Goal: Browse casually: Explore the website without a specific task or goal

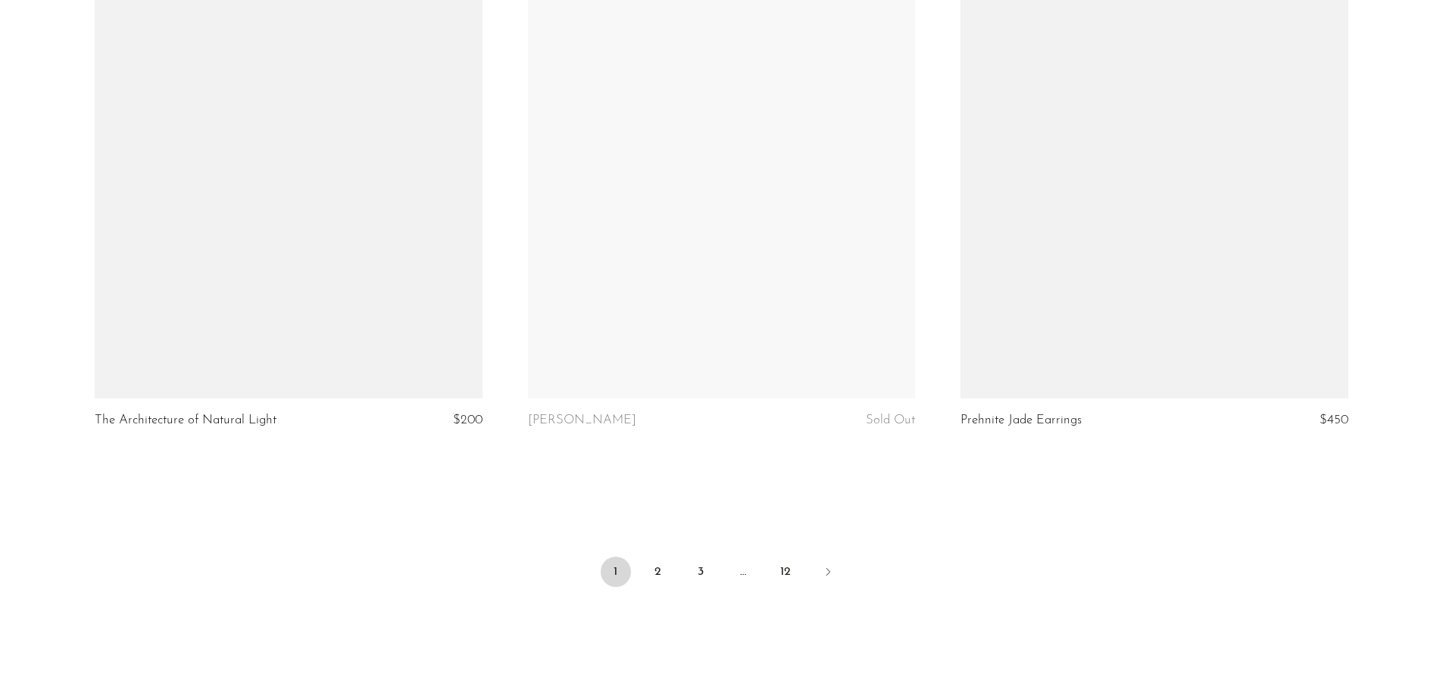
scroll to position [7045, 0]
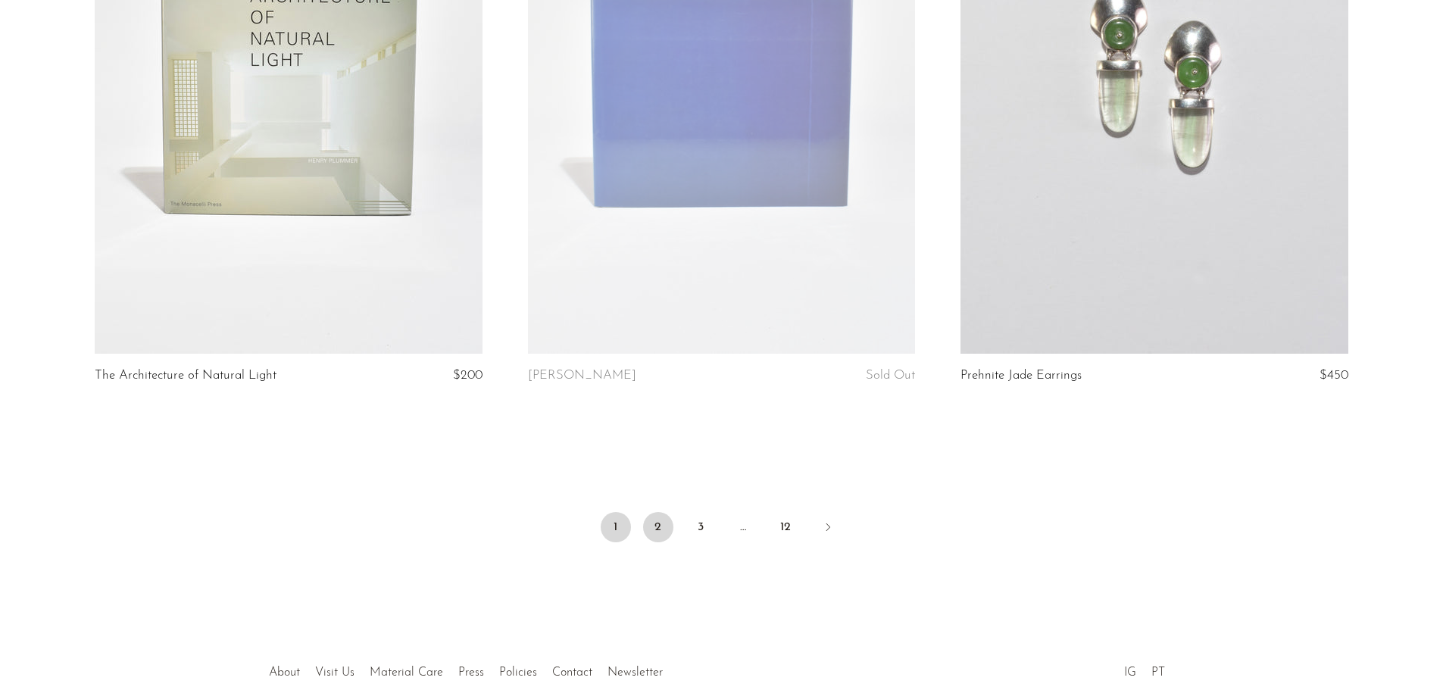
click at [661, 517] on link "2" at bounding box center [658, 527] width 30 height 30
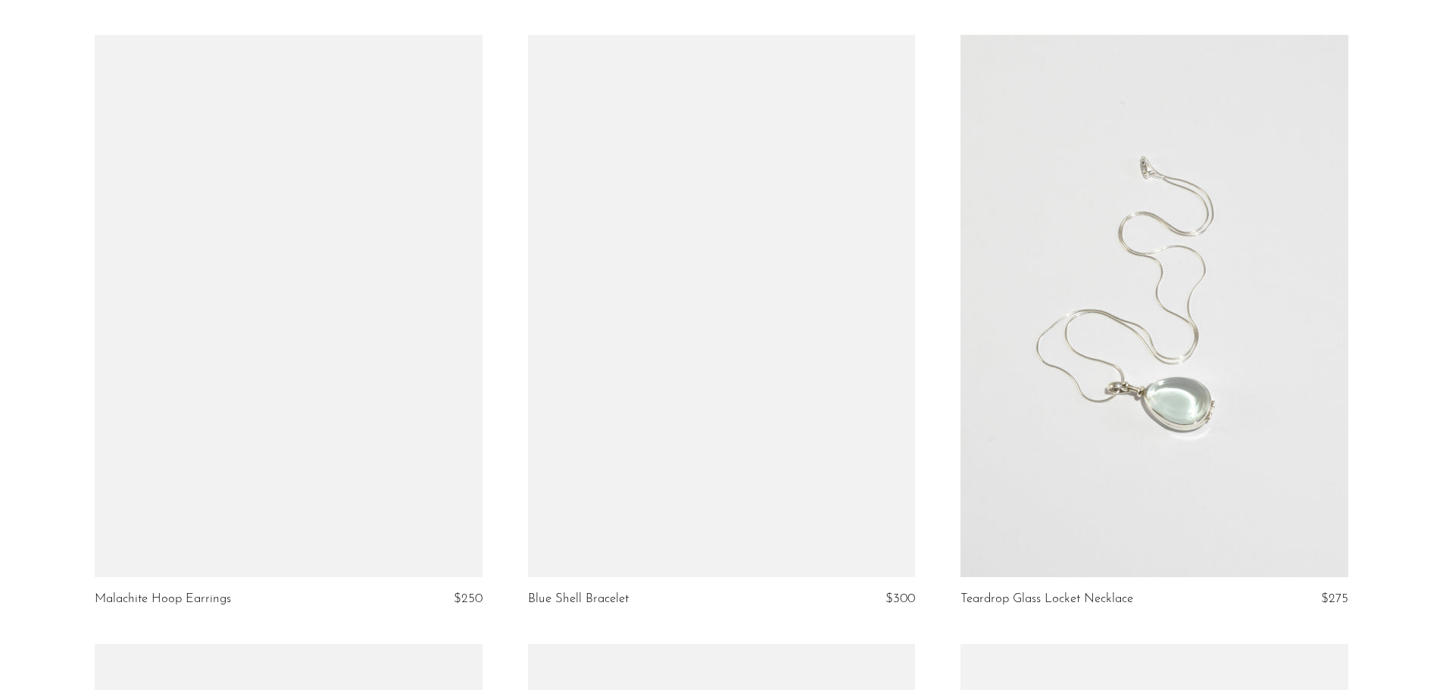
scroll to position [5000, 0]
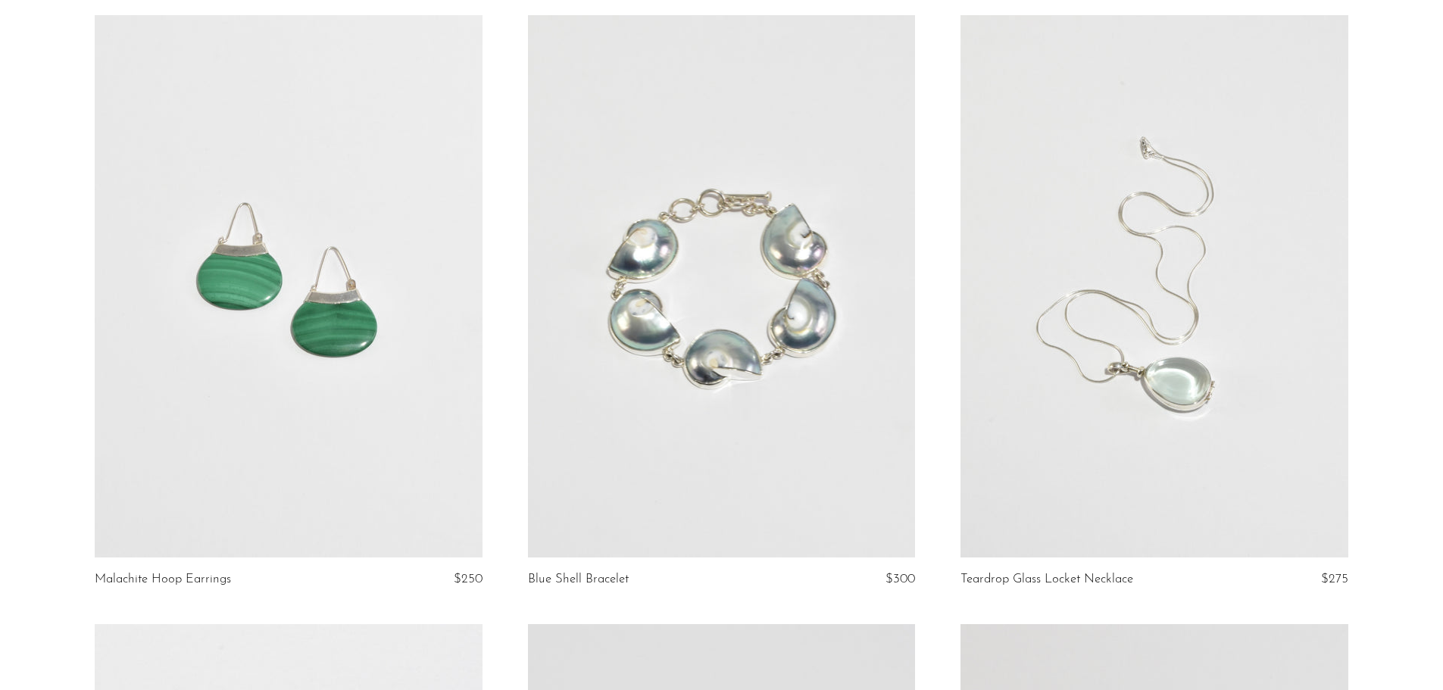
click at [351, 351] on link at bounding box center [288, 286] width 387 height 542
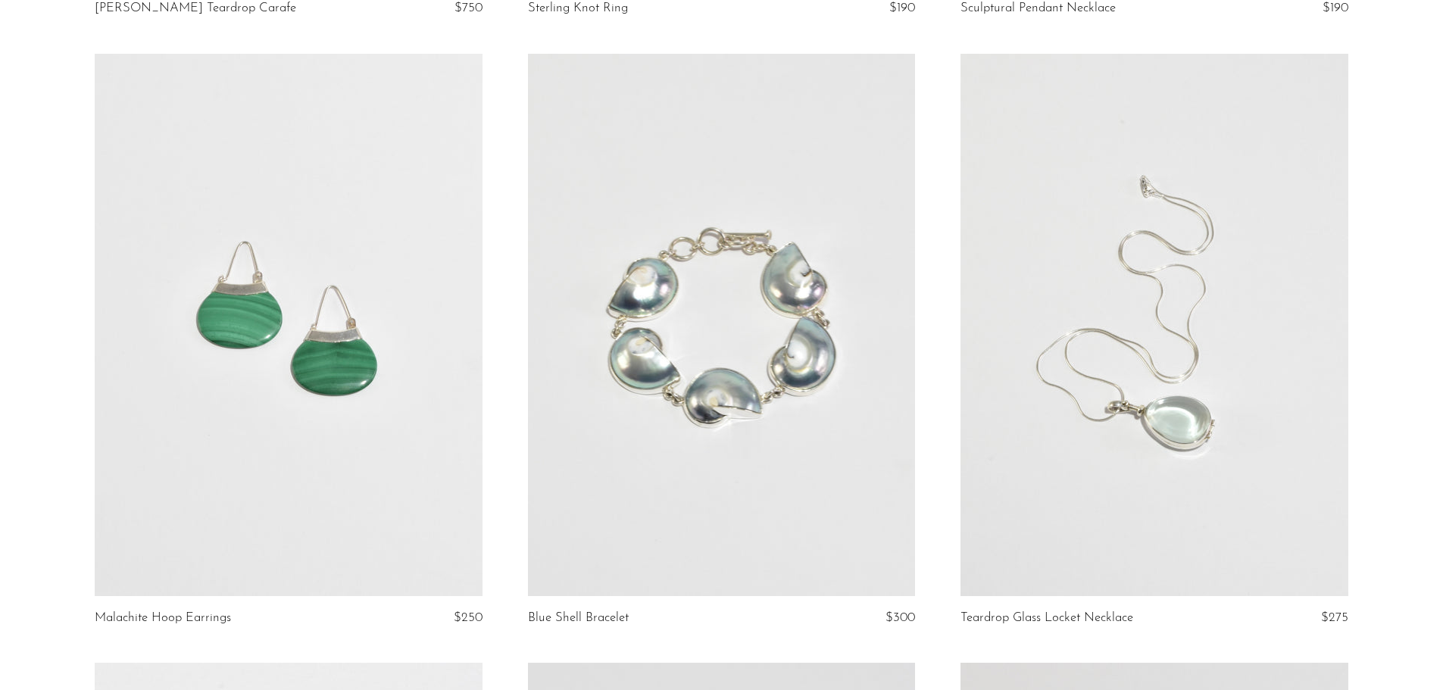
click at [753, 460] on link at bounding box center [721, 325] width 387 height 542
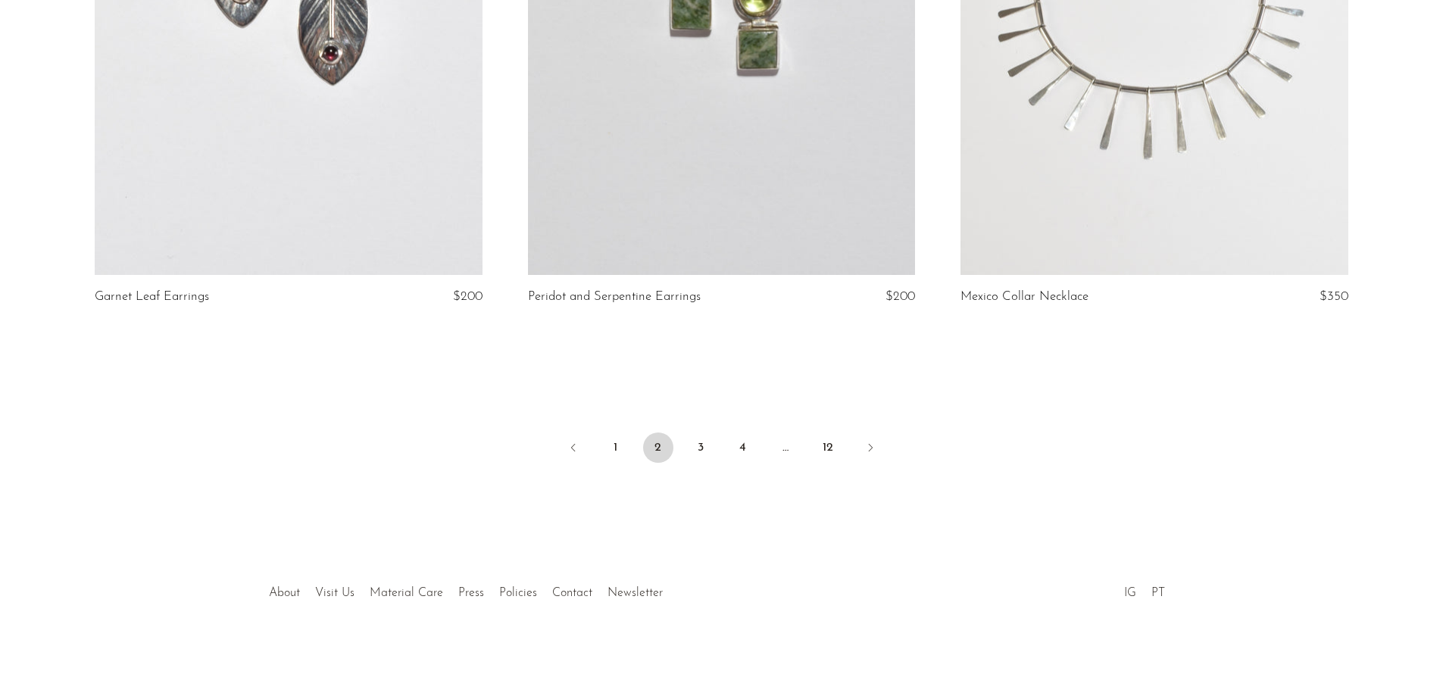
scroll to position [7115, 0]
click at [699, 448] on link "3" at bounding box center [701, 443] width 30 height 30
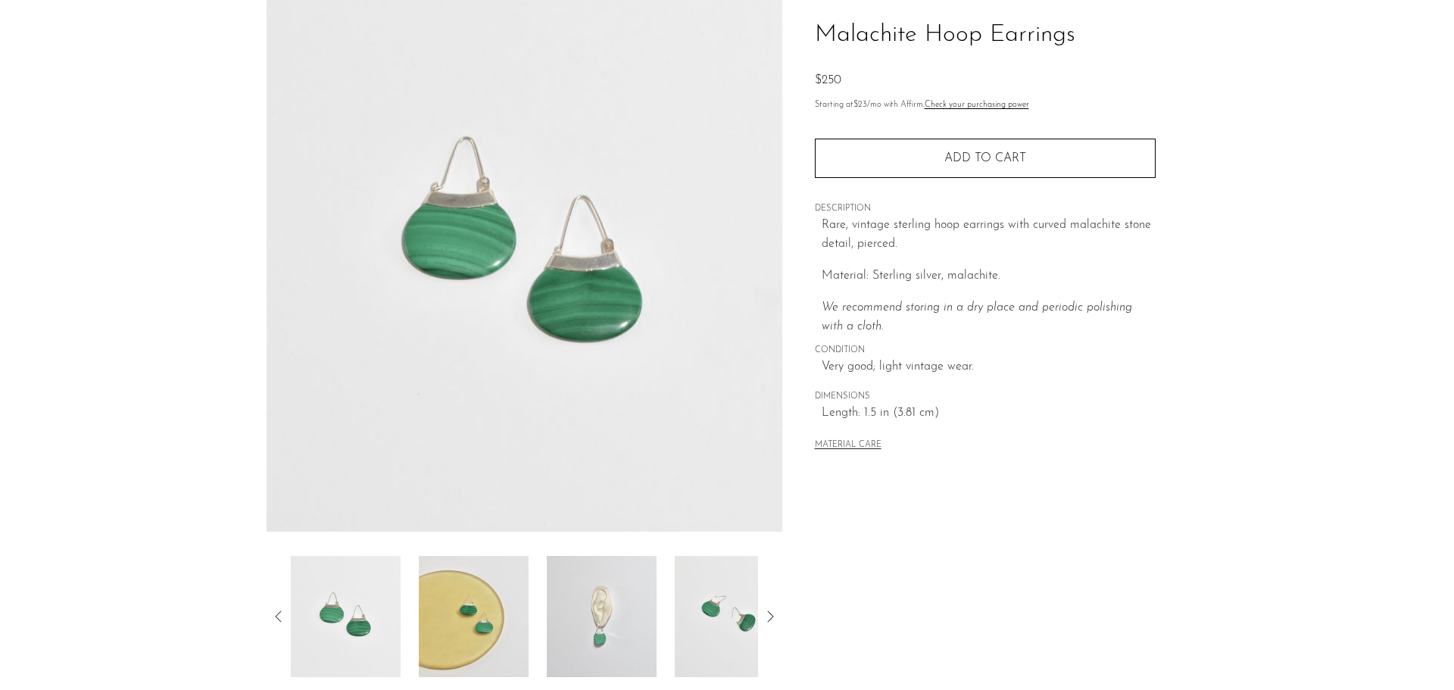
scroll to position [227, 0]
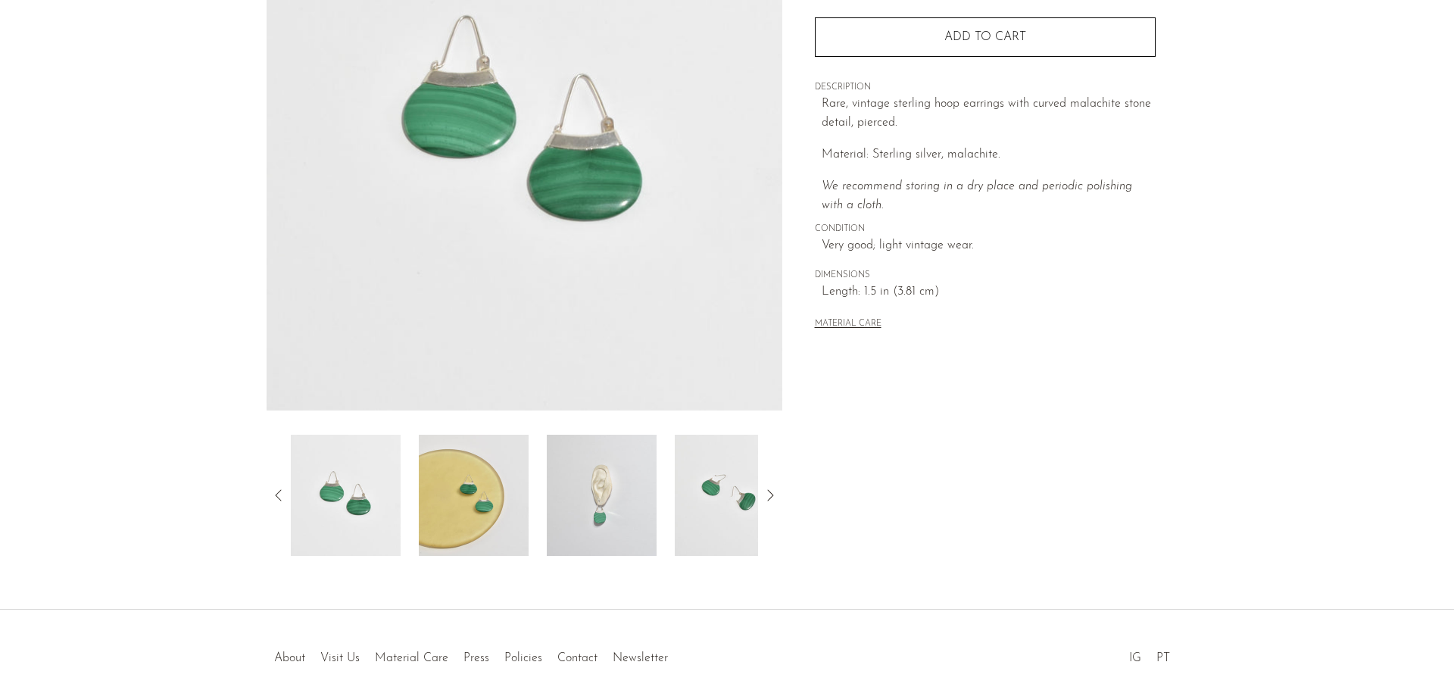
click at [620, 530] on img at bounding box center [602, 495] width 110 height 121
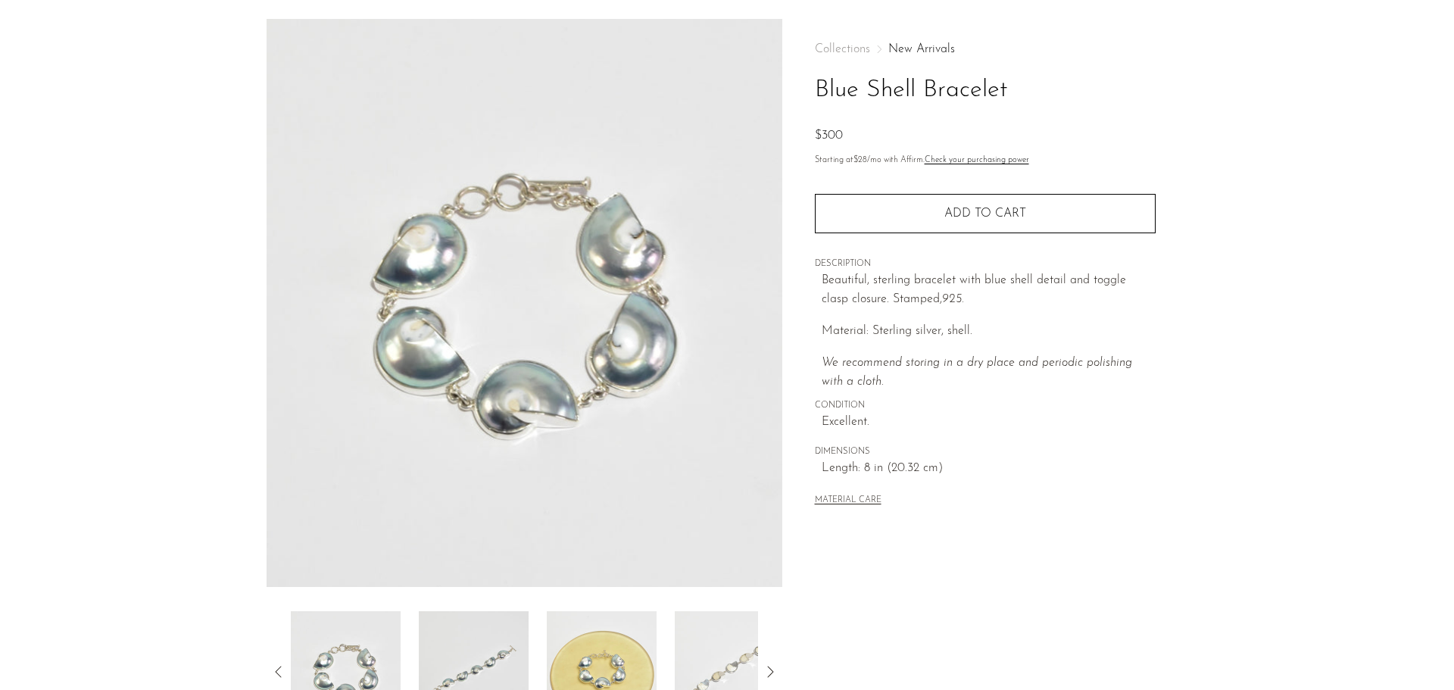
scroll to position [152, 0]
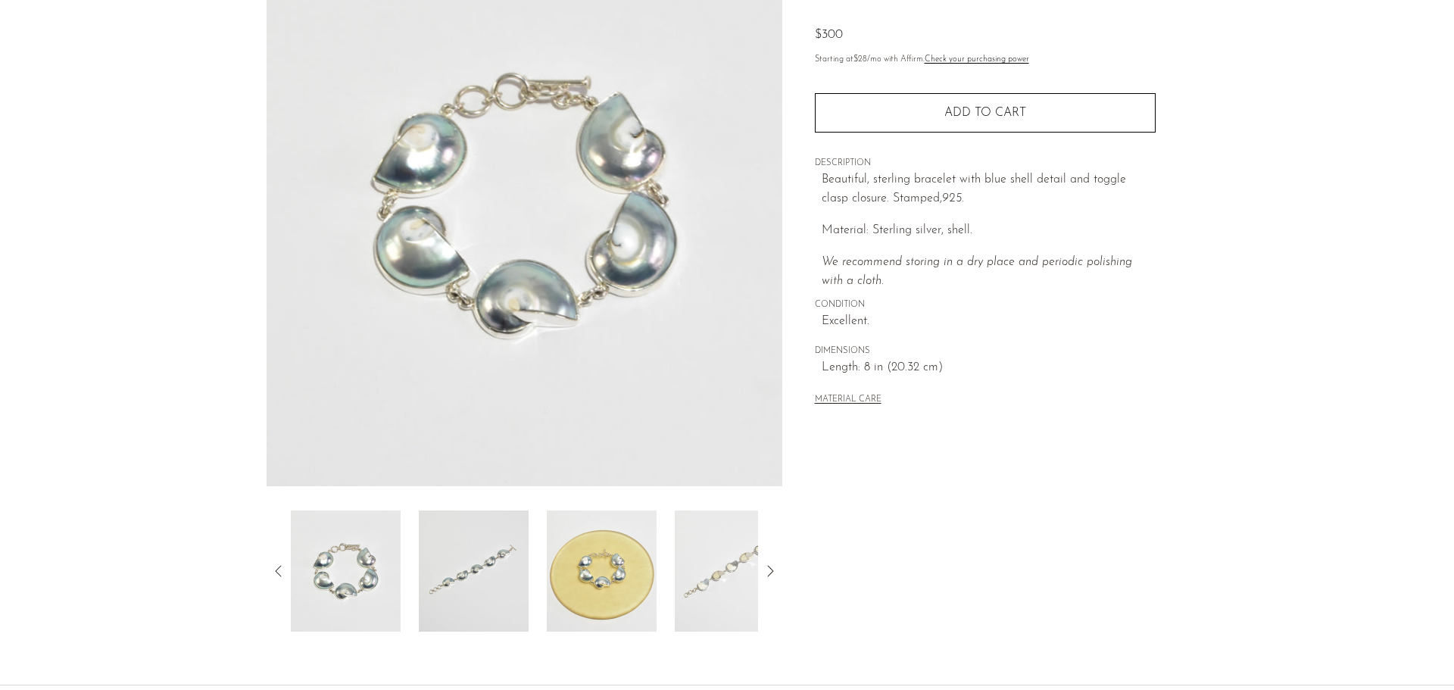
click at [773, 569] on icon at bounding box center [770, 571] width 18 height 18
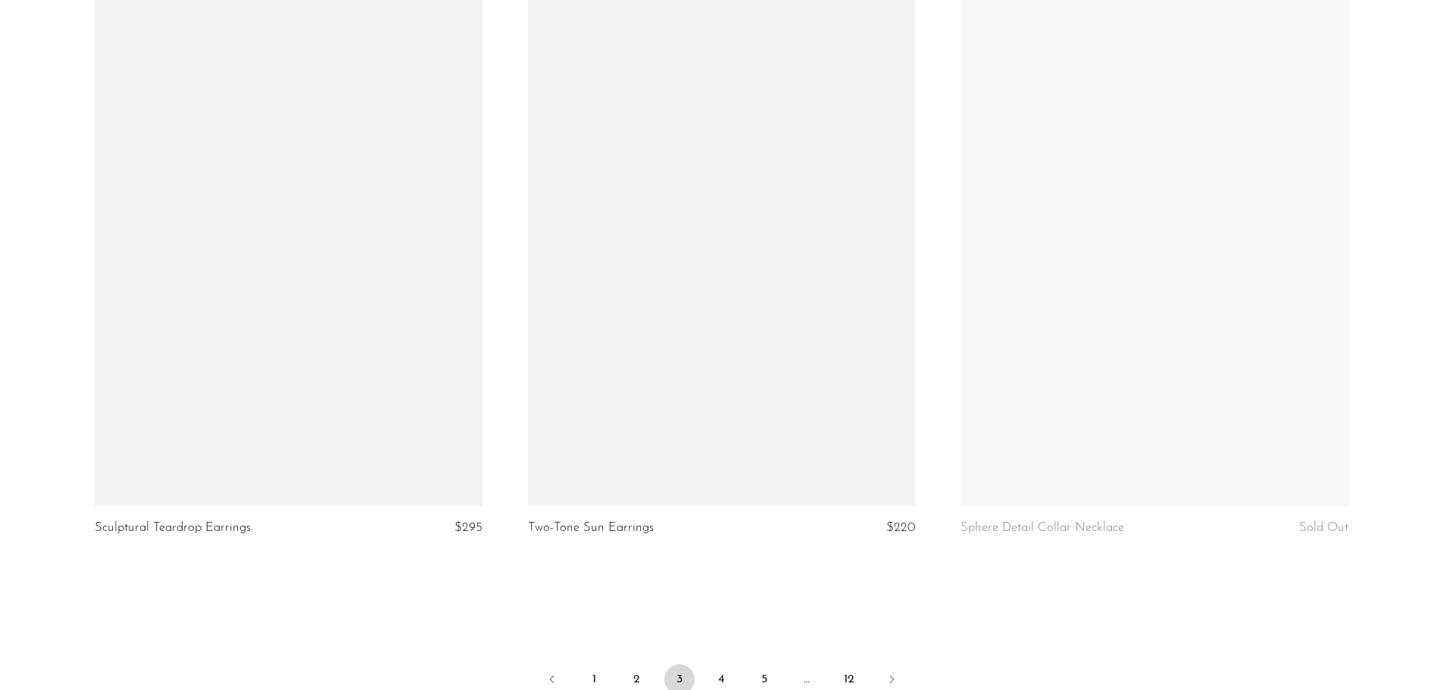
scroll to position [6893, 0]
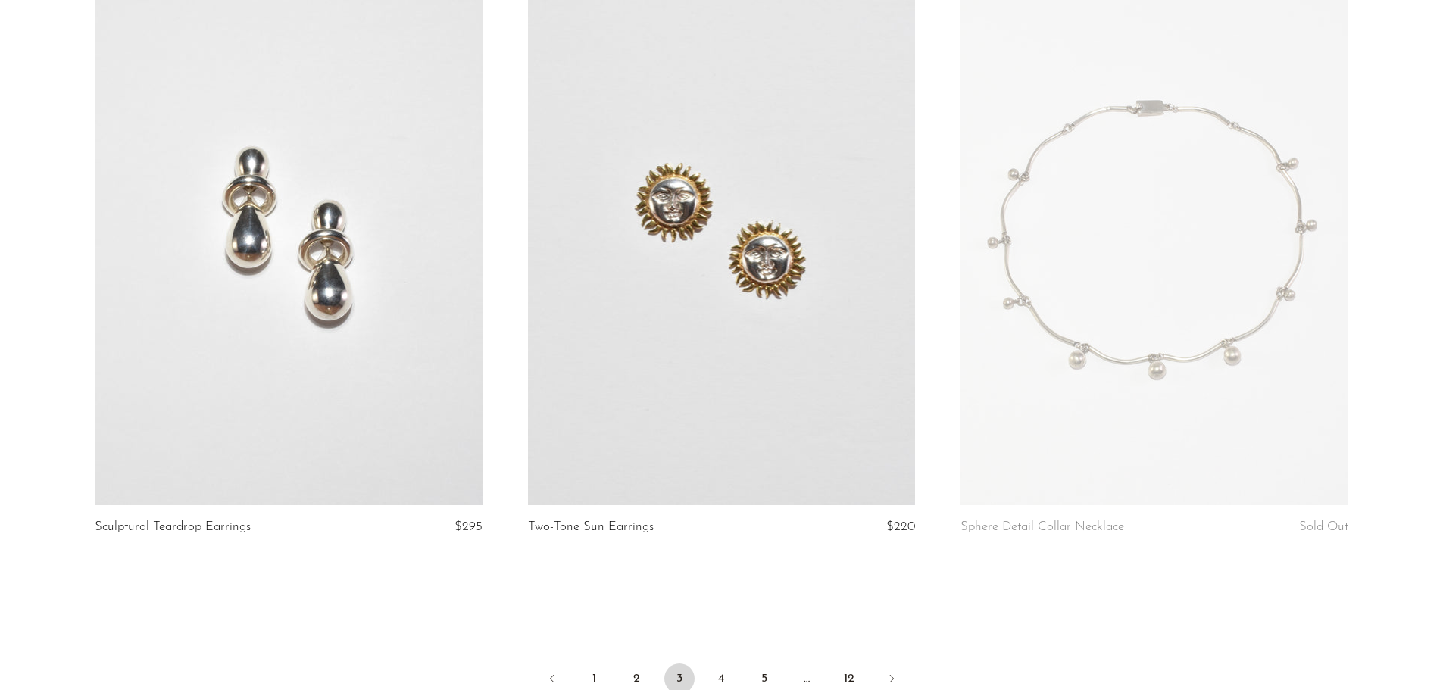
click at [760, 324] on link at bounding box center [721, 234] width 387 height 542
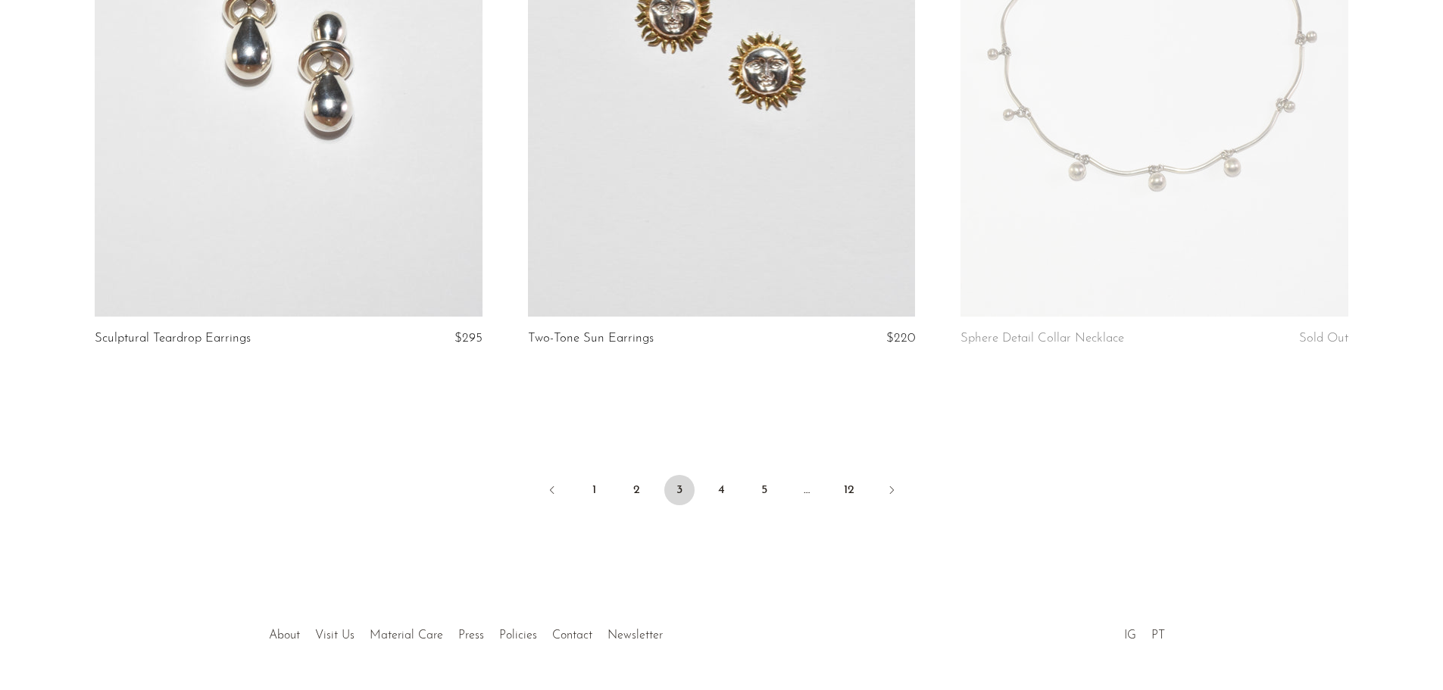
scroll to position [7115, 0]
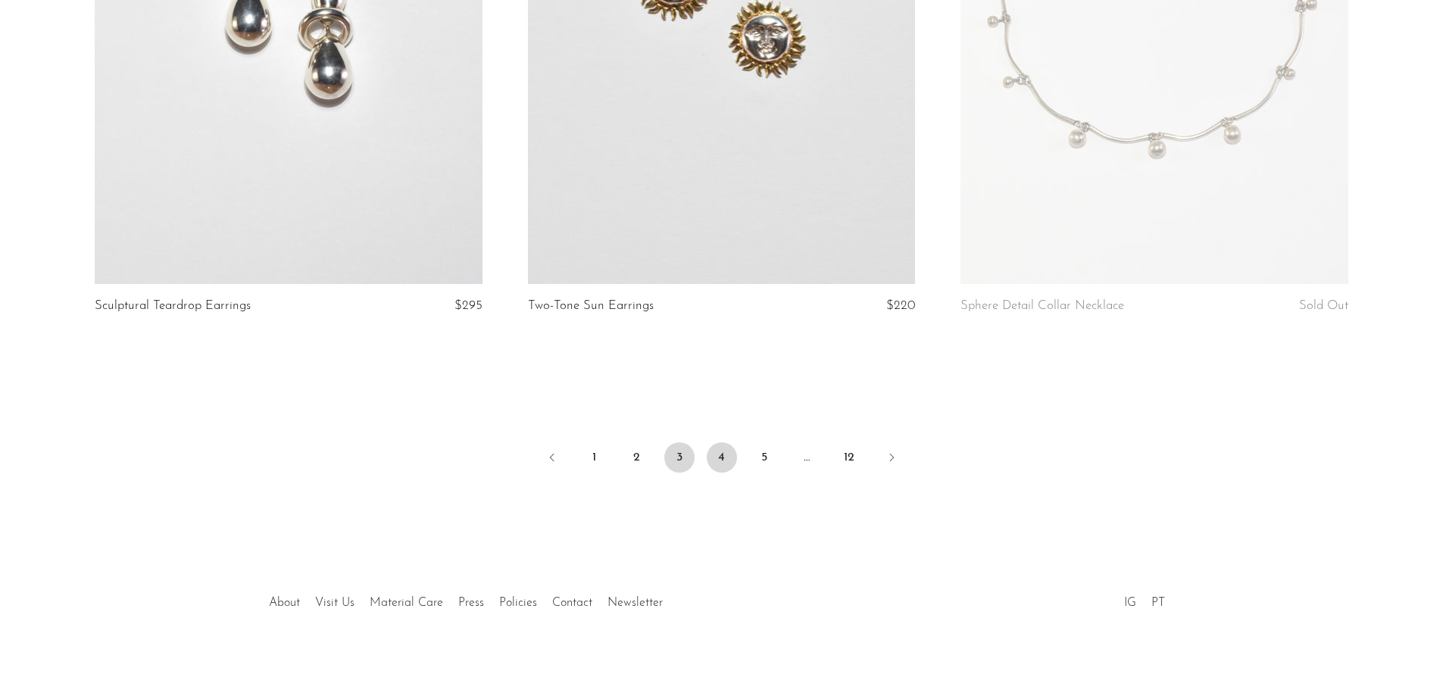
click at [726, 445] on link "4" at bounding box center [722, 457] width 30 height 30
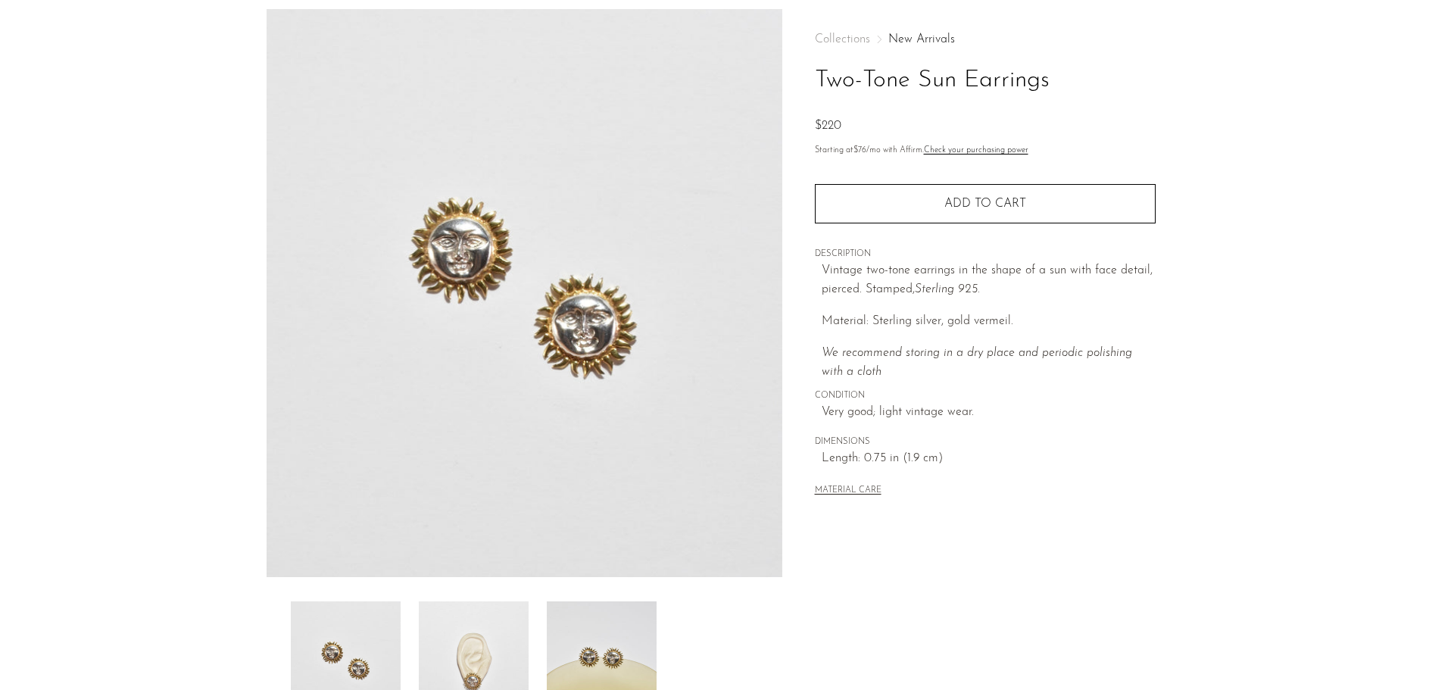
scroll to position [152, 0]
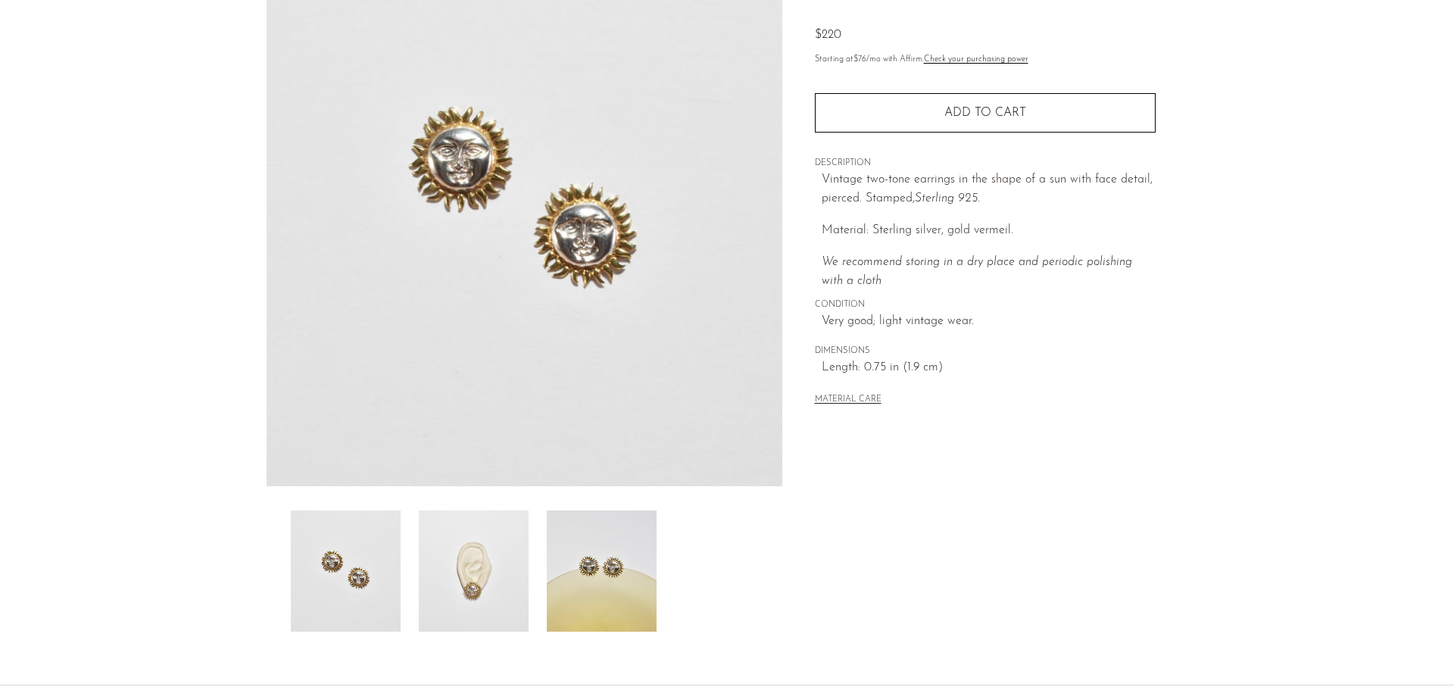
click at [499, 608] on img at bounding box center [474, 571] width 110 height 121
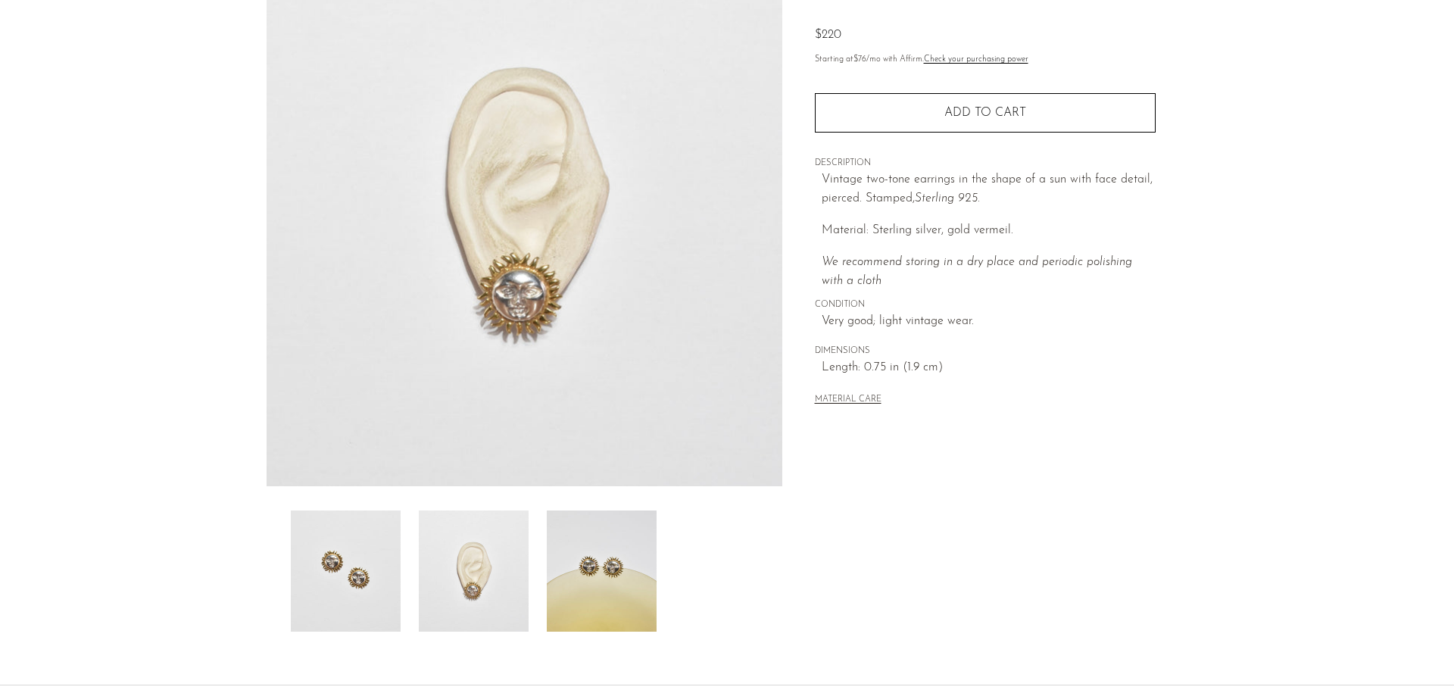
scroll to position [76, 0]
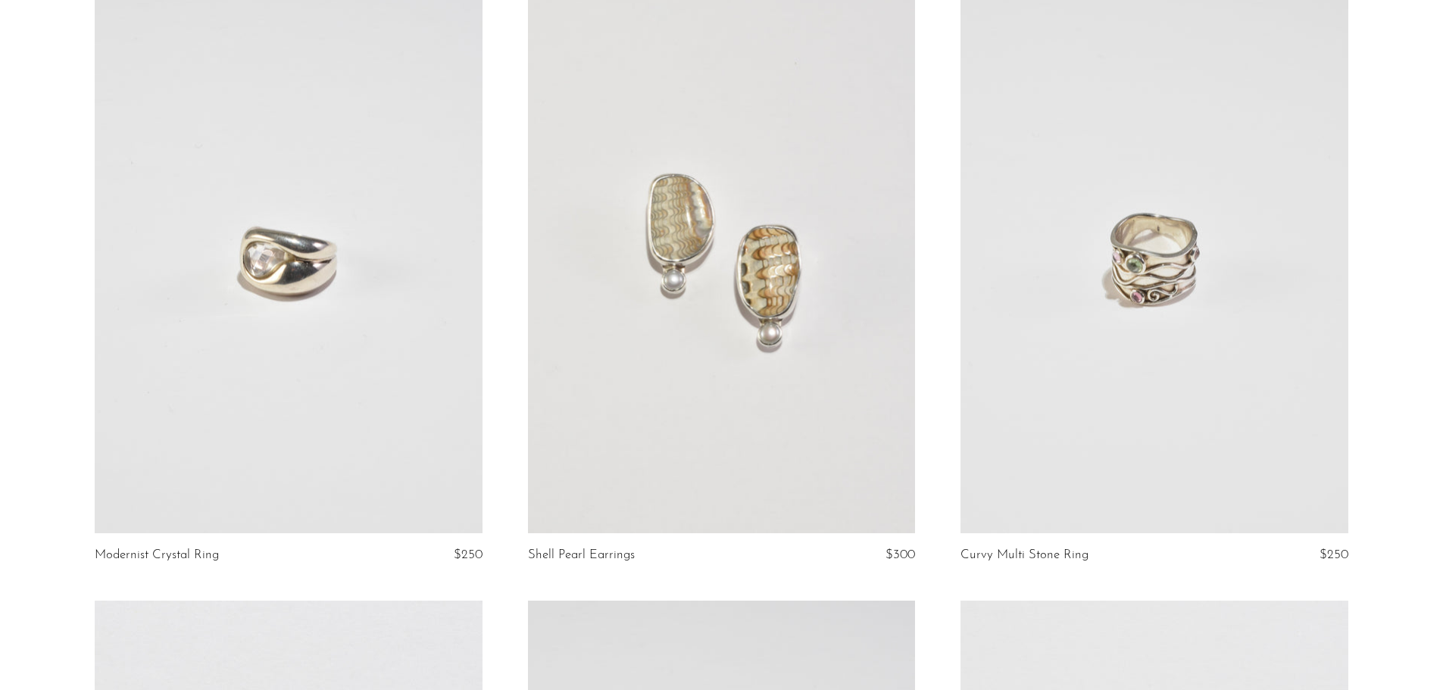
scroll to position [909, 0]
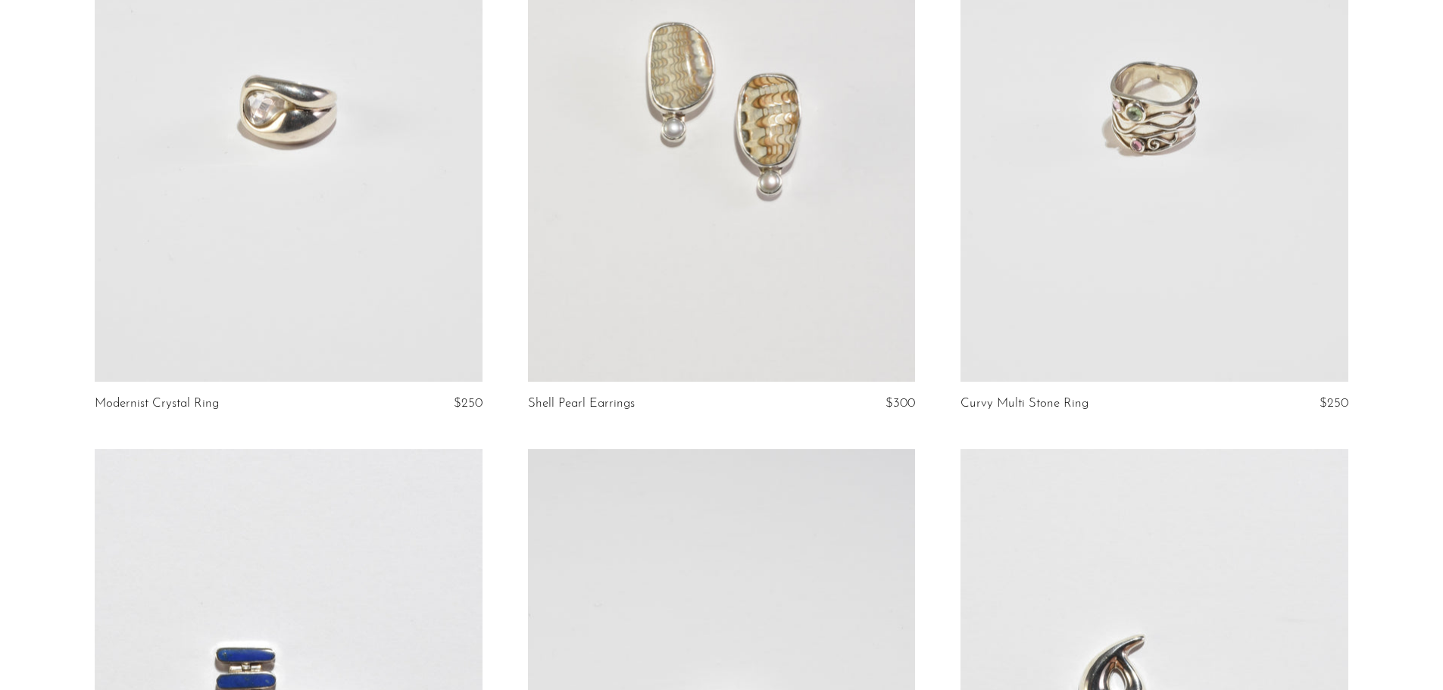
click at [355, 256] on link at bounding box center [288, 110] width 387 height 542
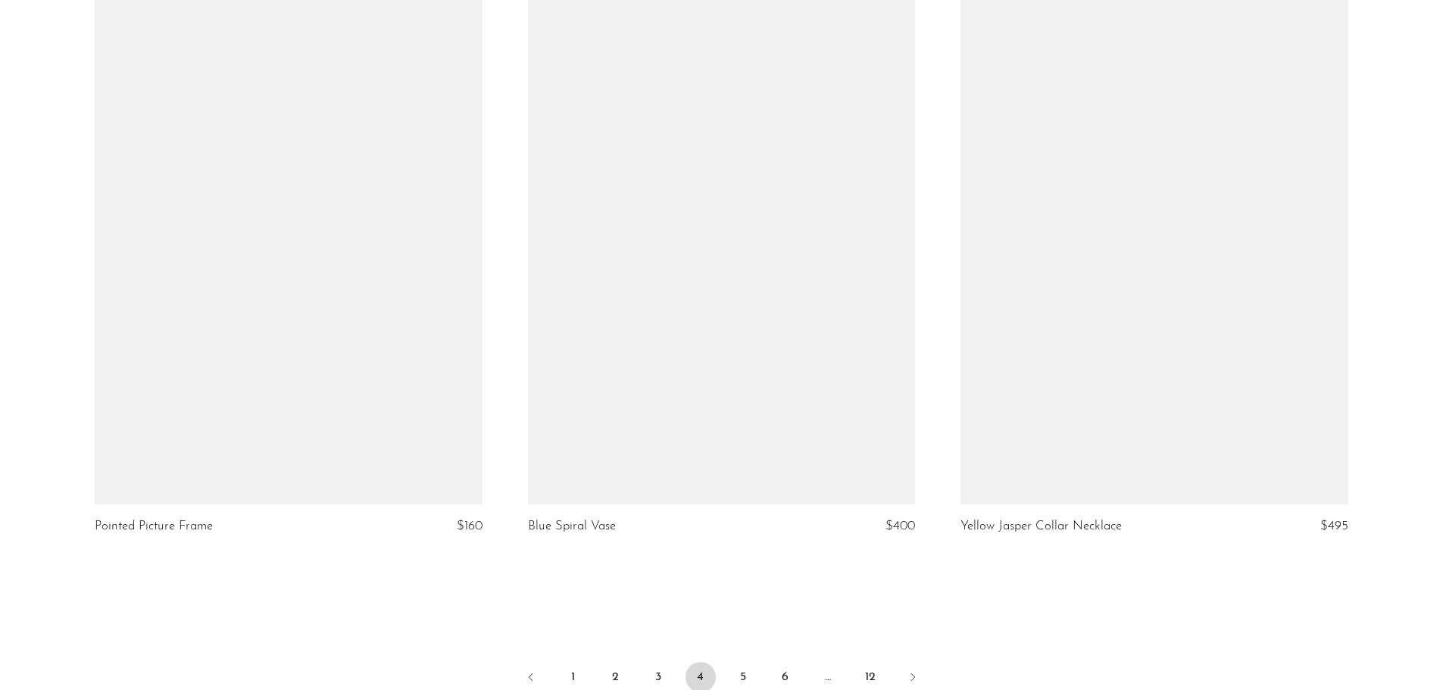
scroll to position [7115, 0]
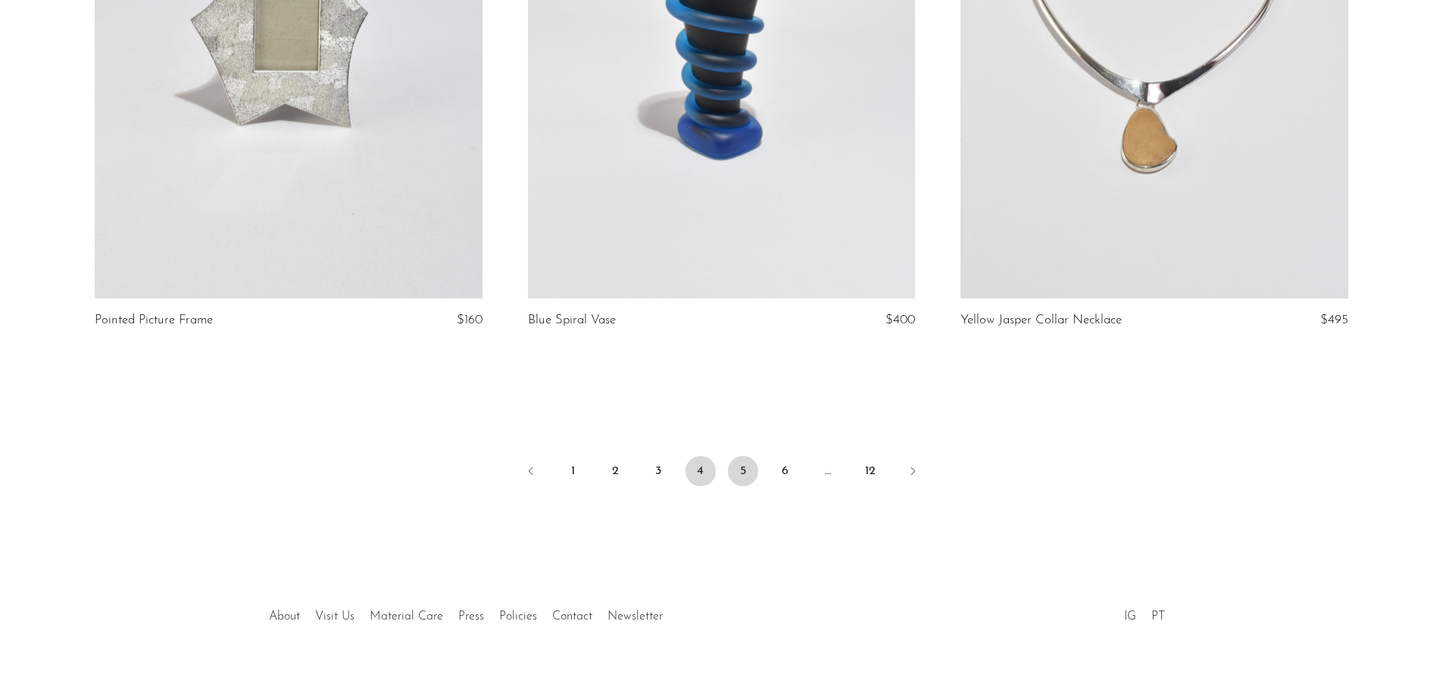
click at [751, 456] on link "5" at bounding box center [743, 471] width 30 height 30
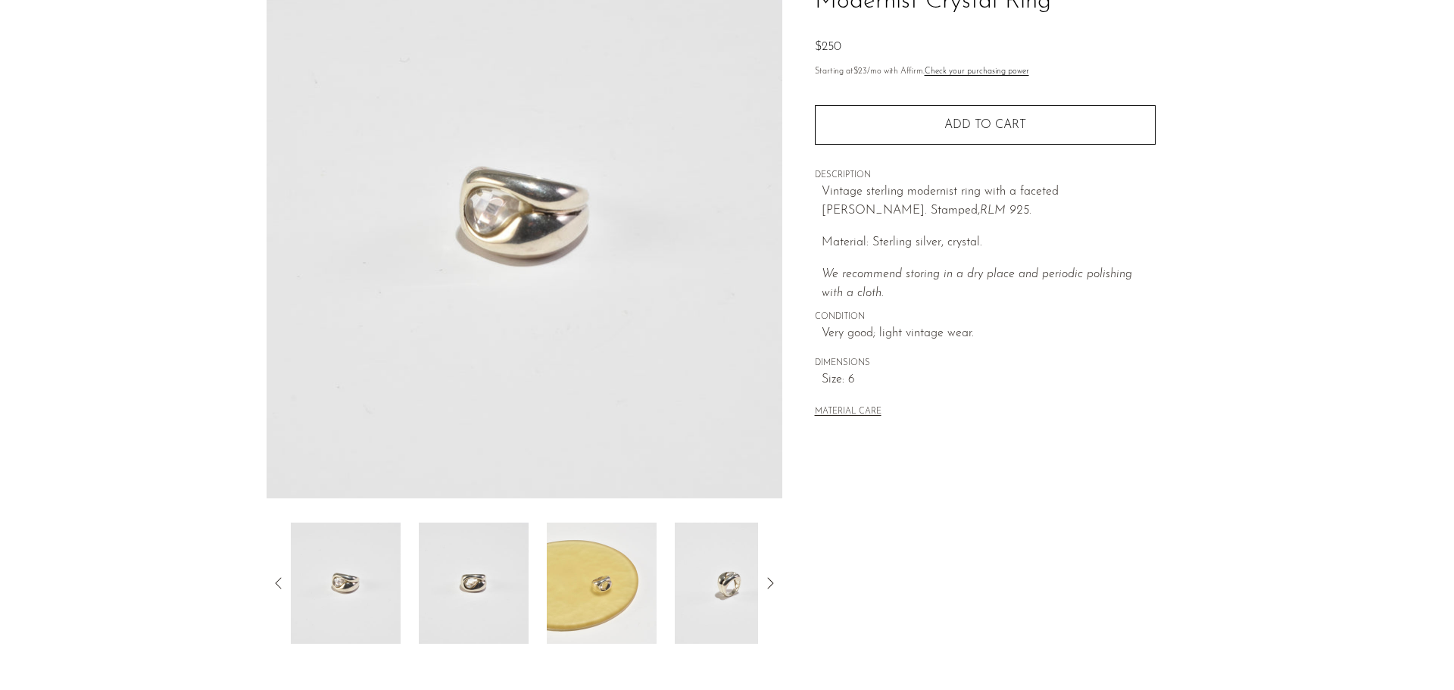
scroll to position [152, 0]
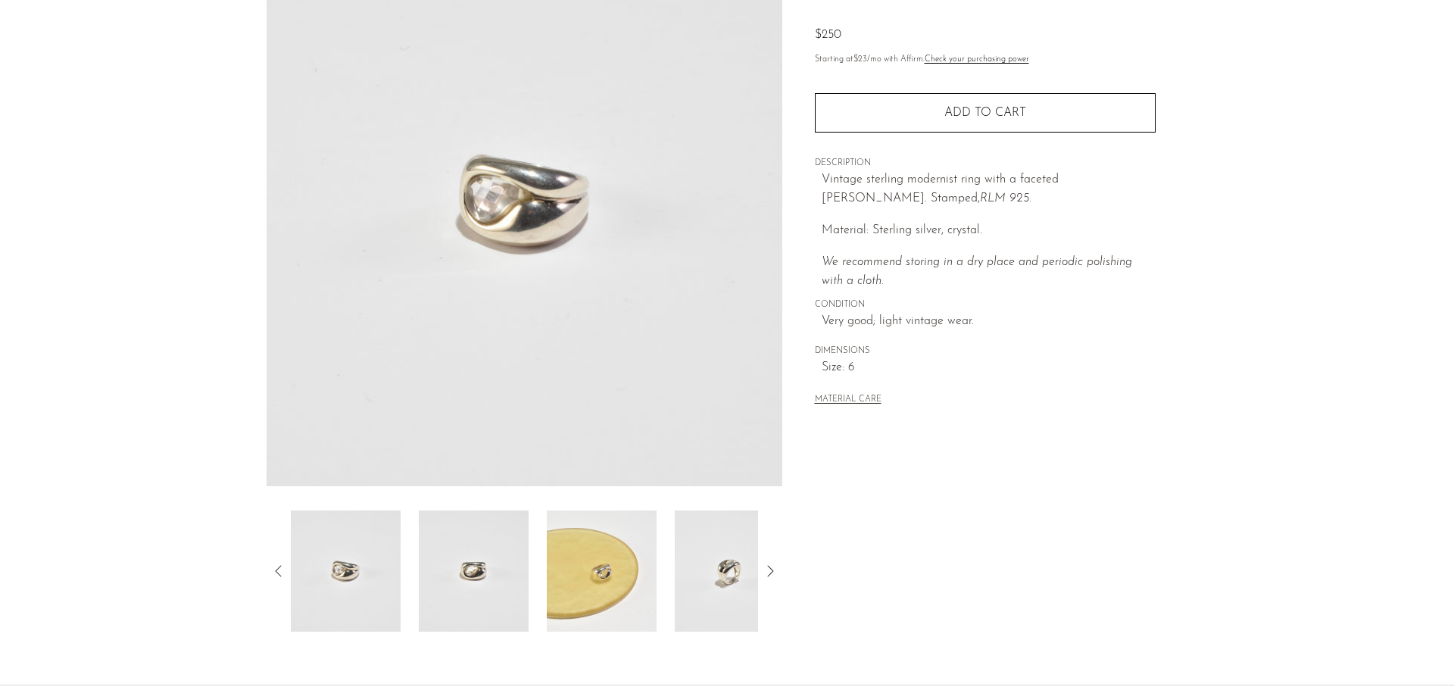
click at [717, 601] on img at bounding box center [730, 571] width 110 height 121
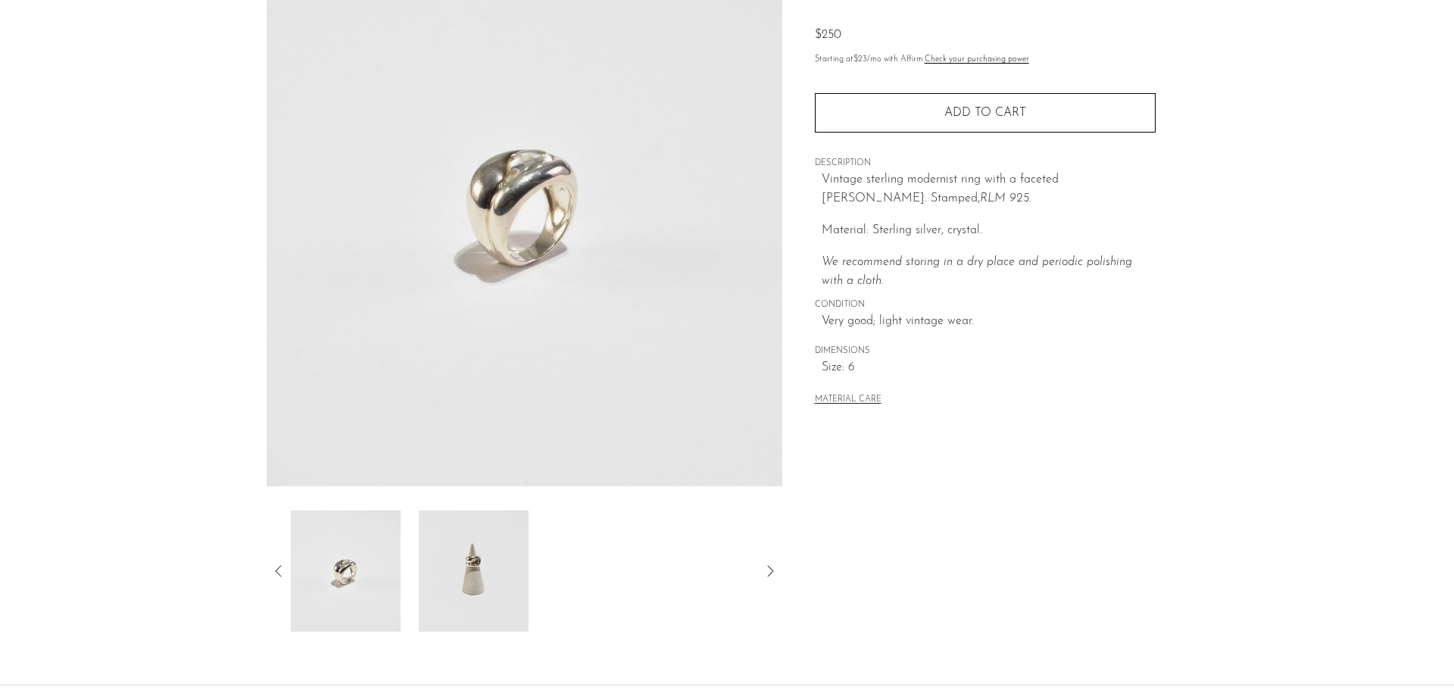
click at [464, 590] on img at bounding box center [474, 571] width 110 height 121
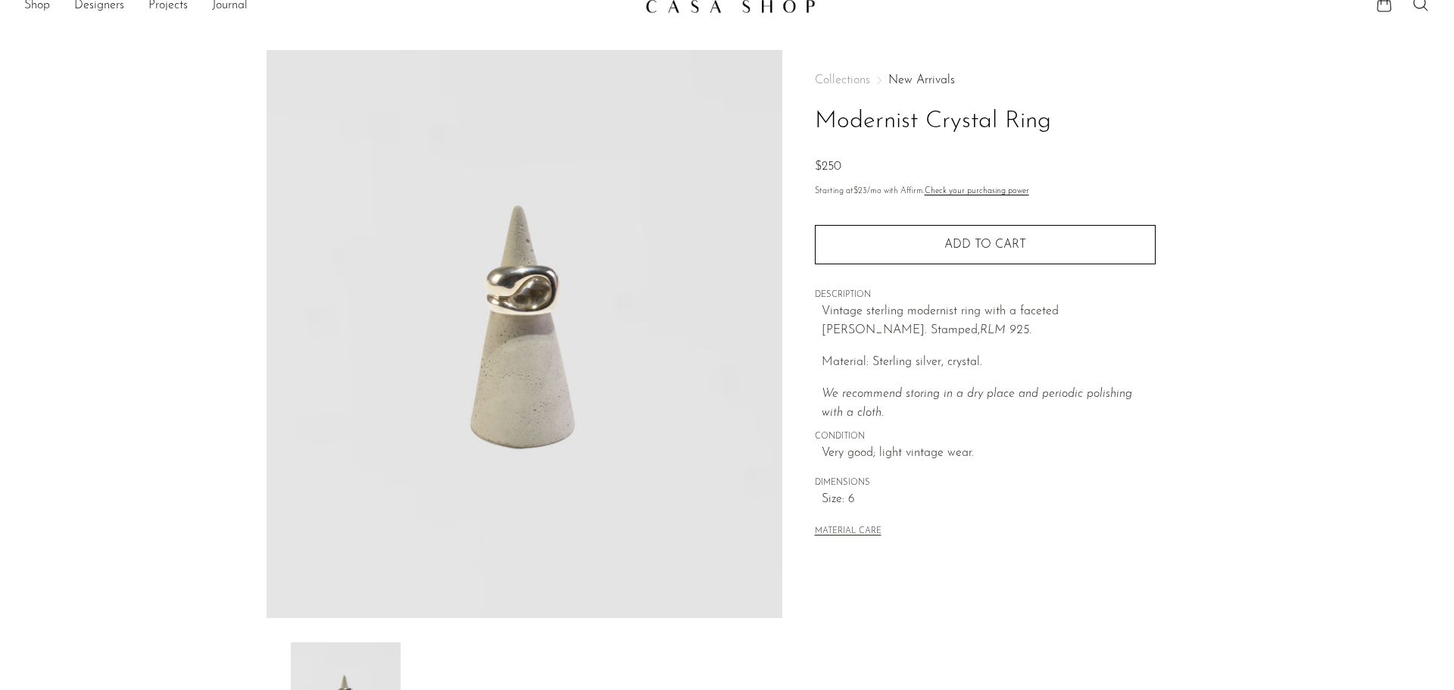
scroll to position [0, 0]
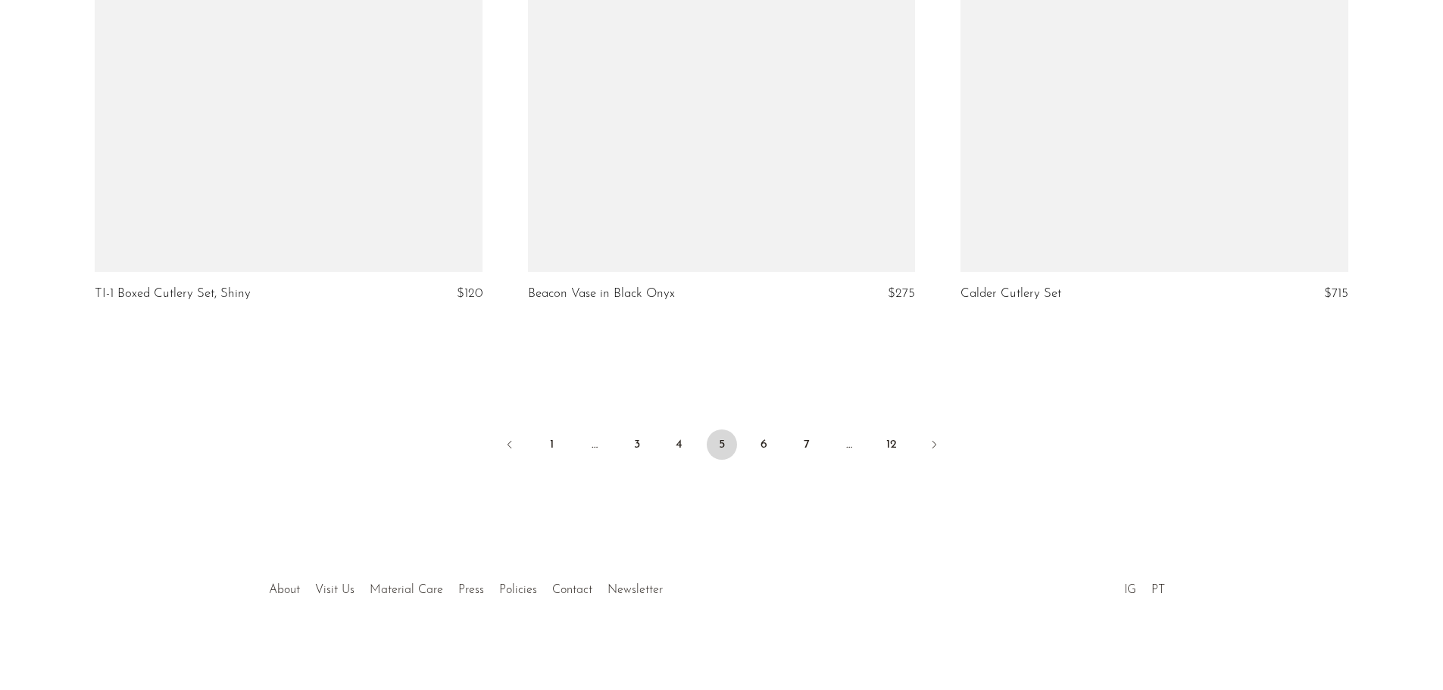
scroll to position [7115, 0]
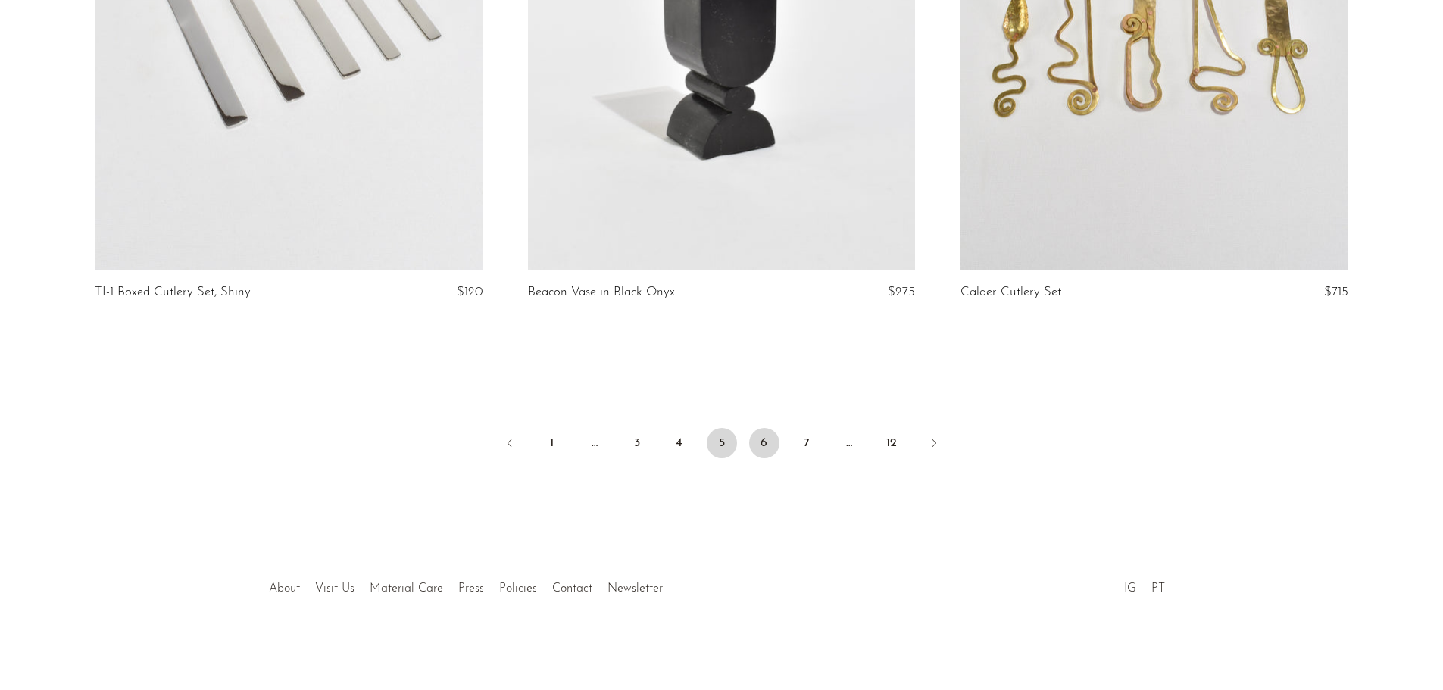
click at [770, 444] on link "6" at bounding box center [764, 443] width 30 height 30
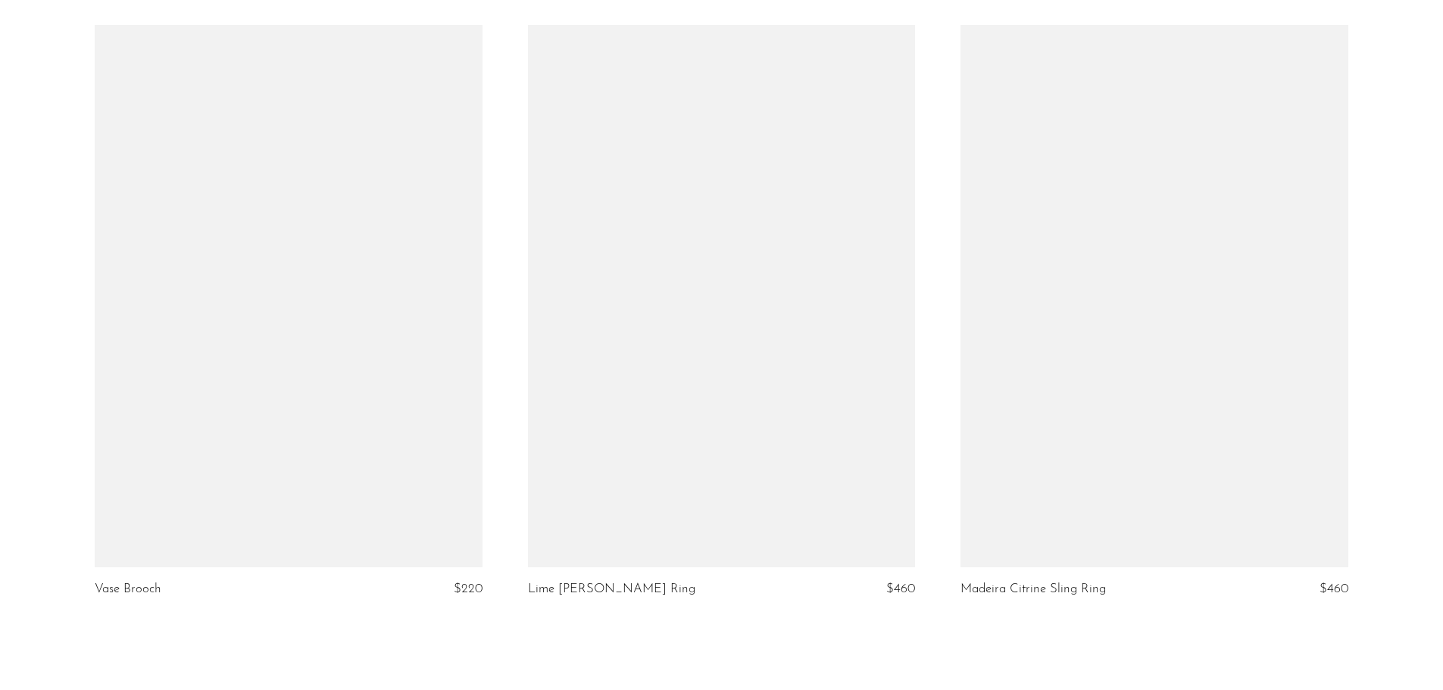
scroll to position [7115, 0]
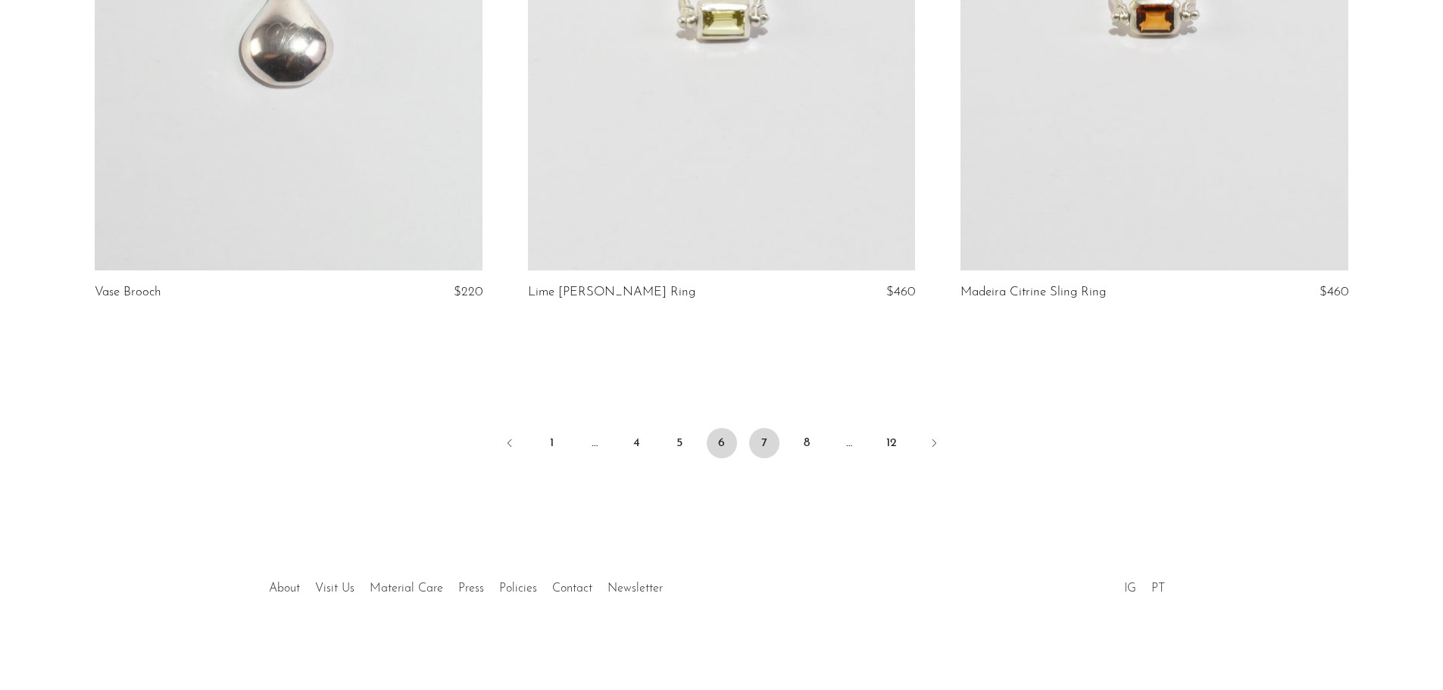
click at [764, 439] on link "7" at bounding box center [764, 443] width 30 height 30
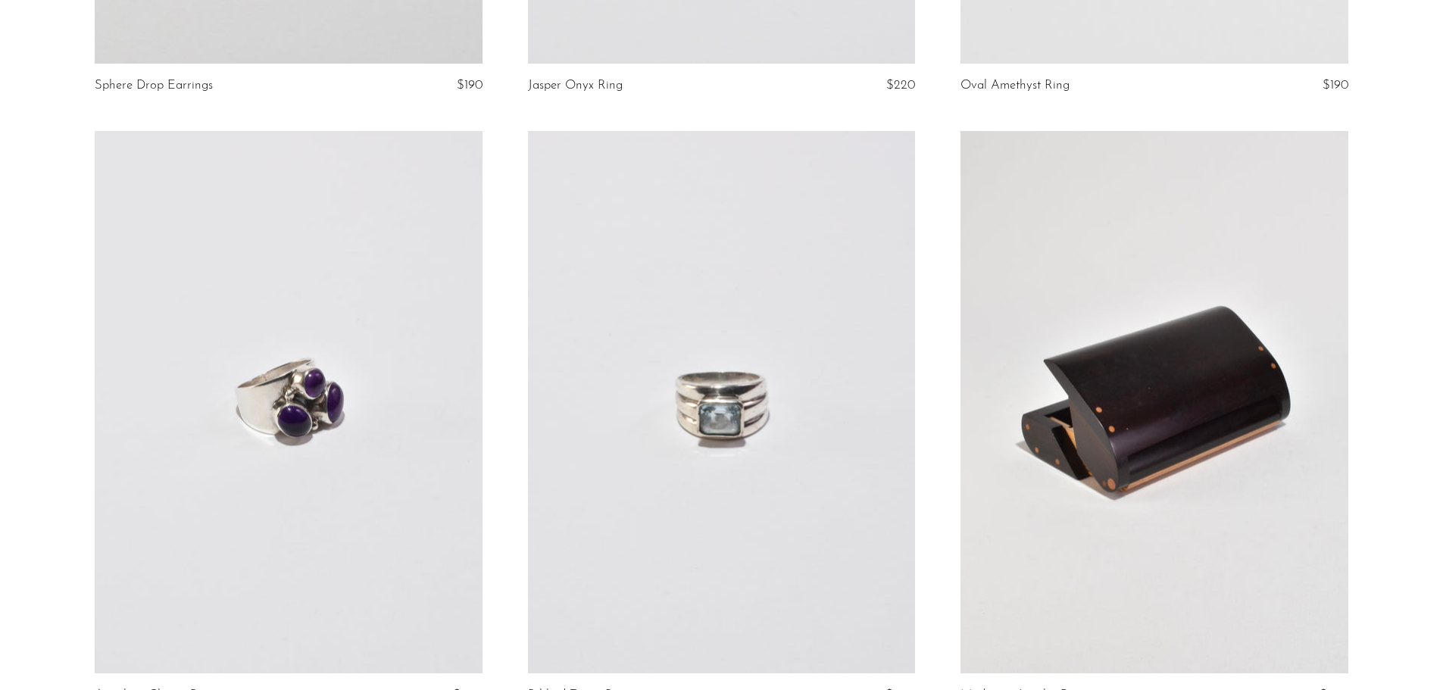
scroll to position [2576, 0]
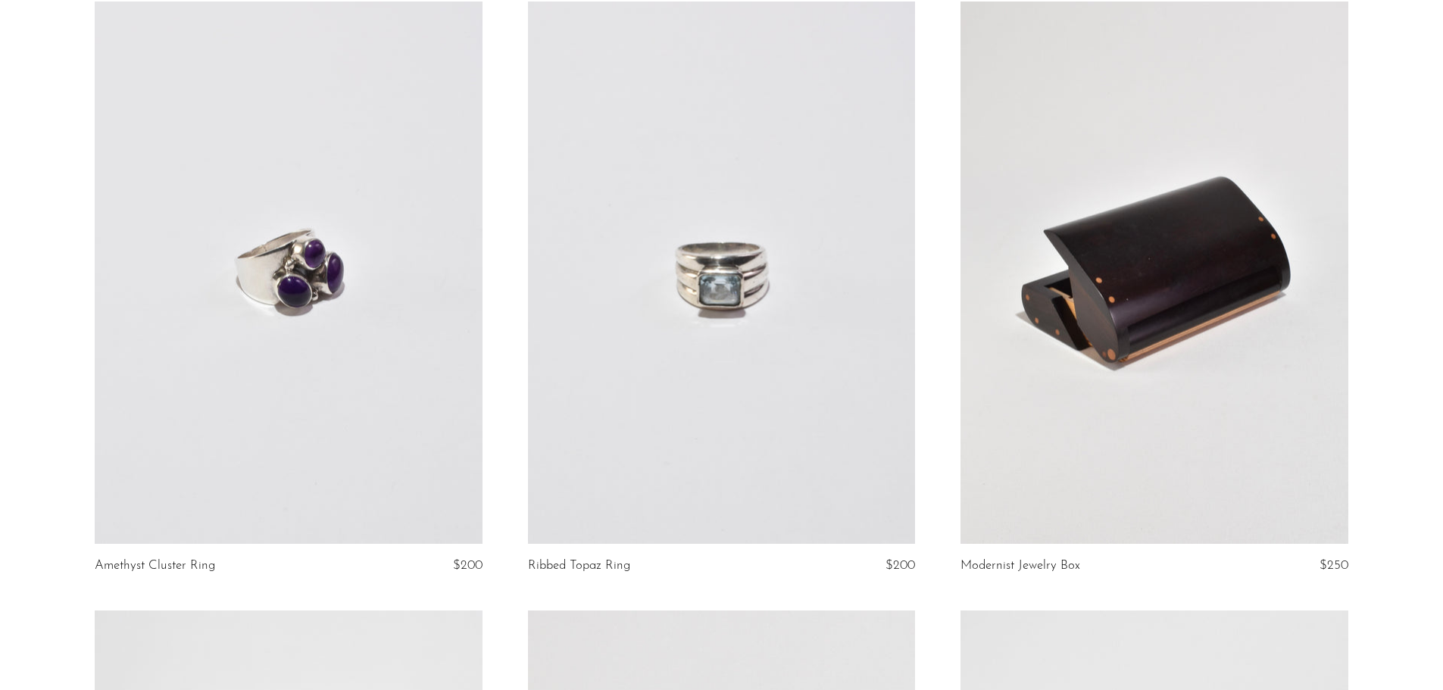
click at [723, 286] on link at bounding box center [721, 273] width 387 height 542
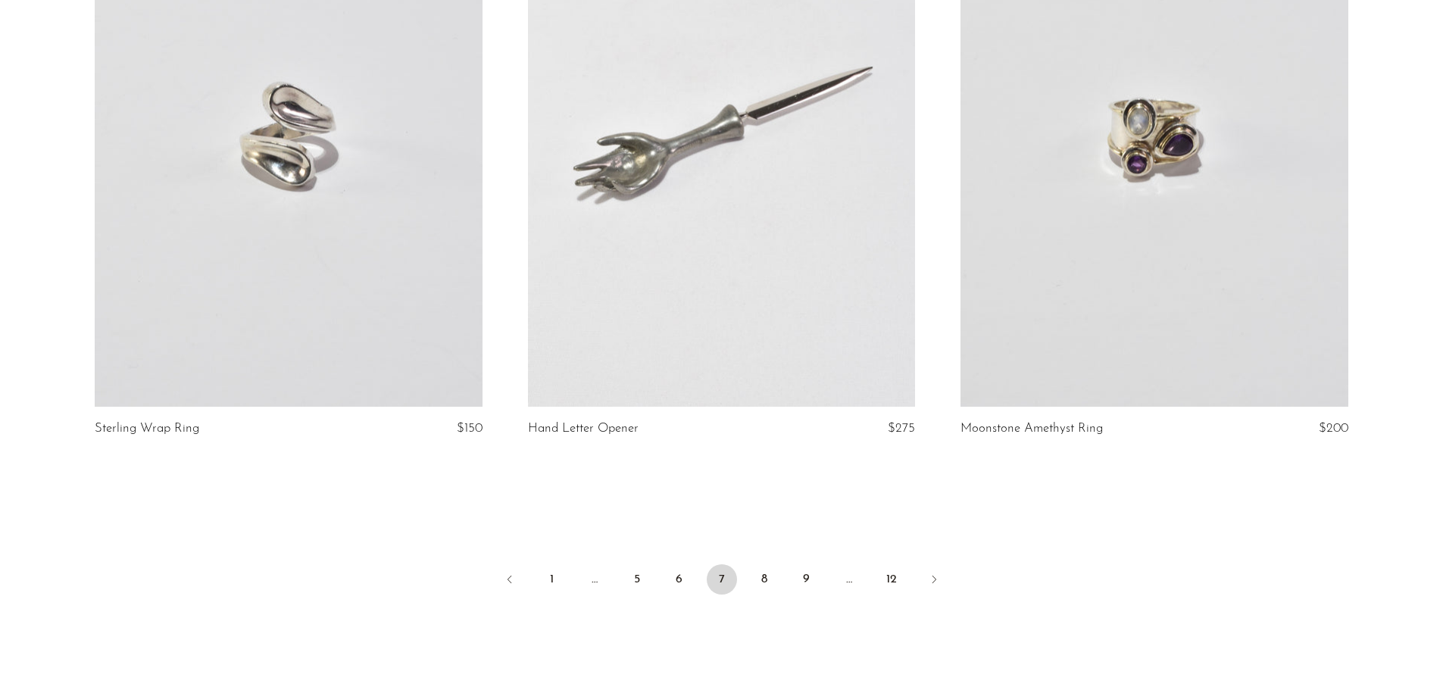
scroll to position [7115, 0]
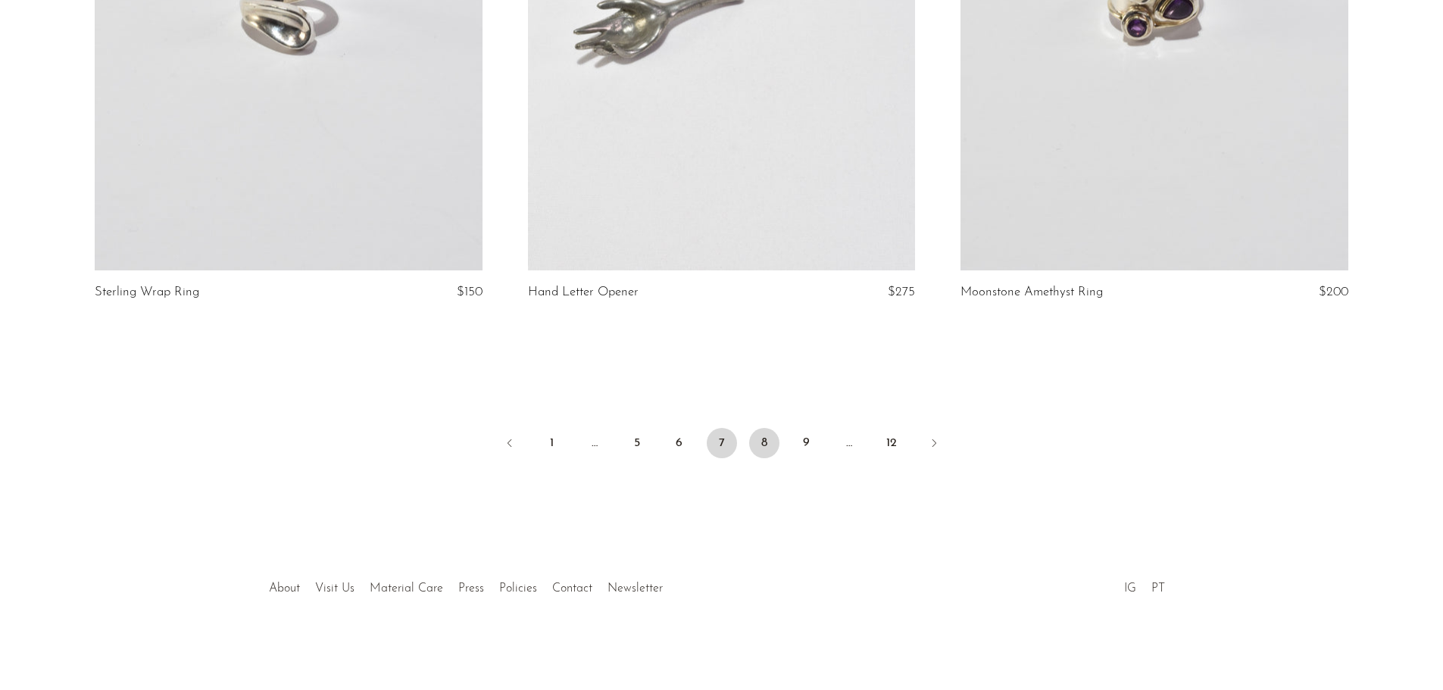
click at [758, 441] on link "8" at bounding box center [764, 443] width 30 height 30
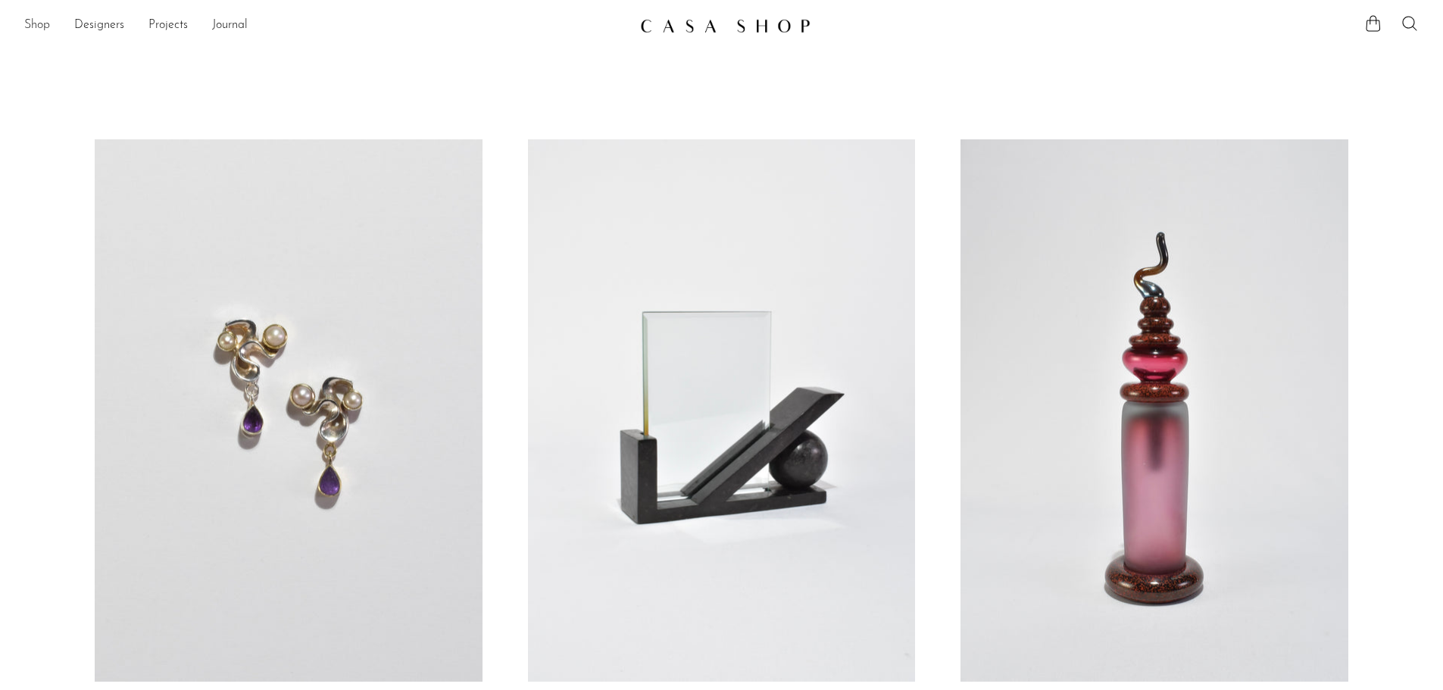
click at [42, 25] on link "Shop" at bounding box center [37, 26] width 26 height 20
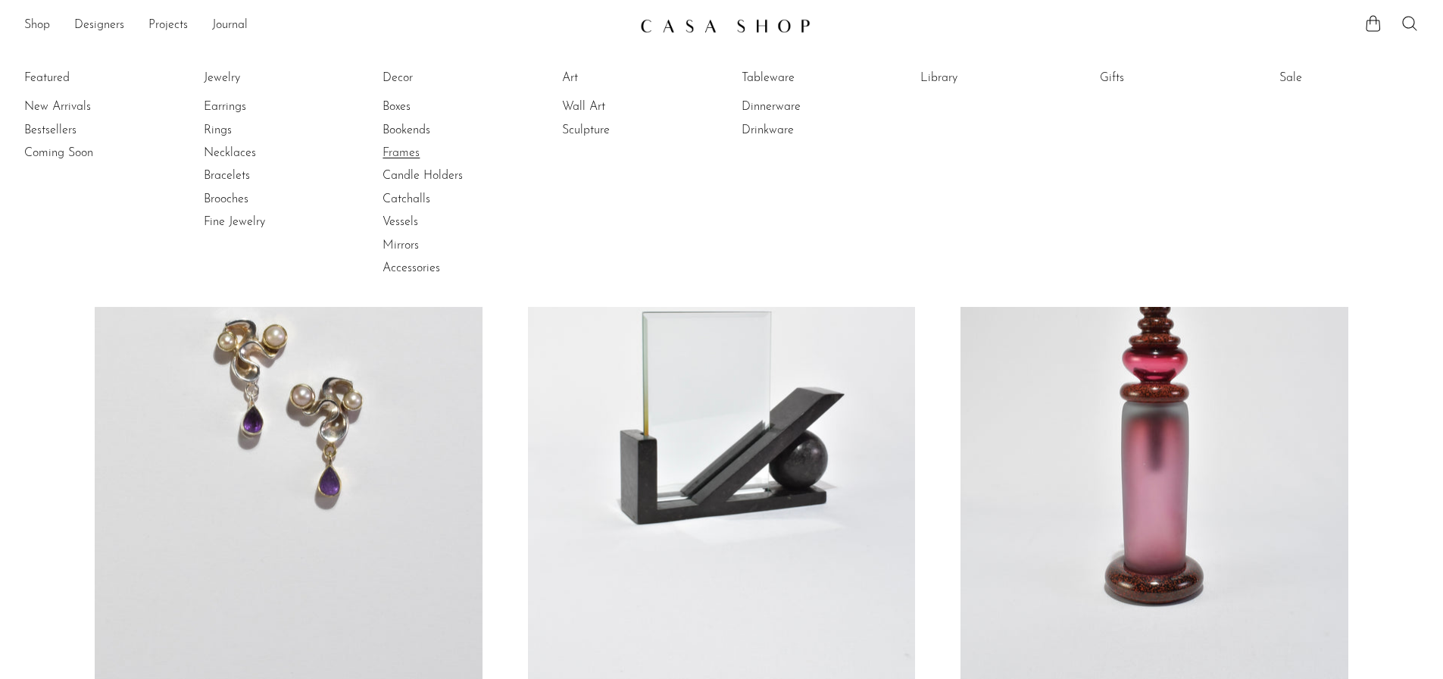
click at [420, 154] on link "Frames" at bounding box center [440, 153] width 114 height 17
click at [230, 105] on link "Earrings" at bounding box center [261, 106] width 114 height 17
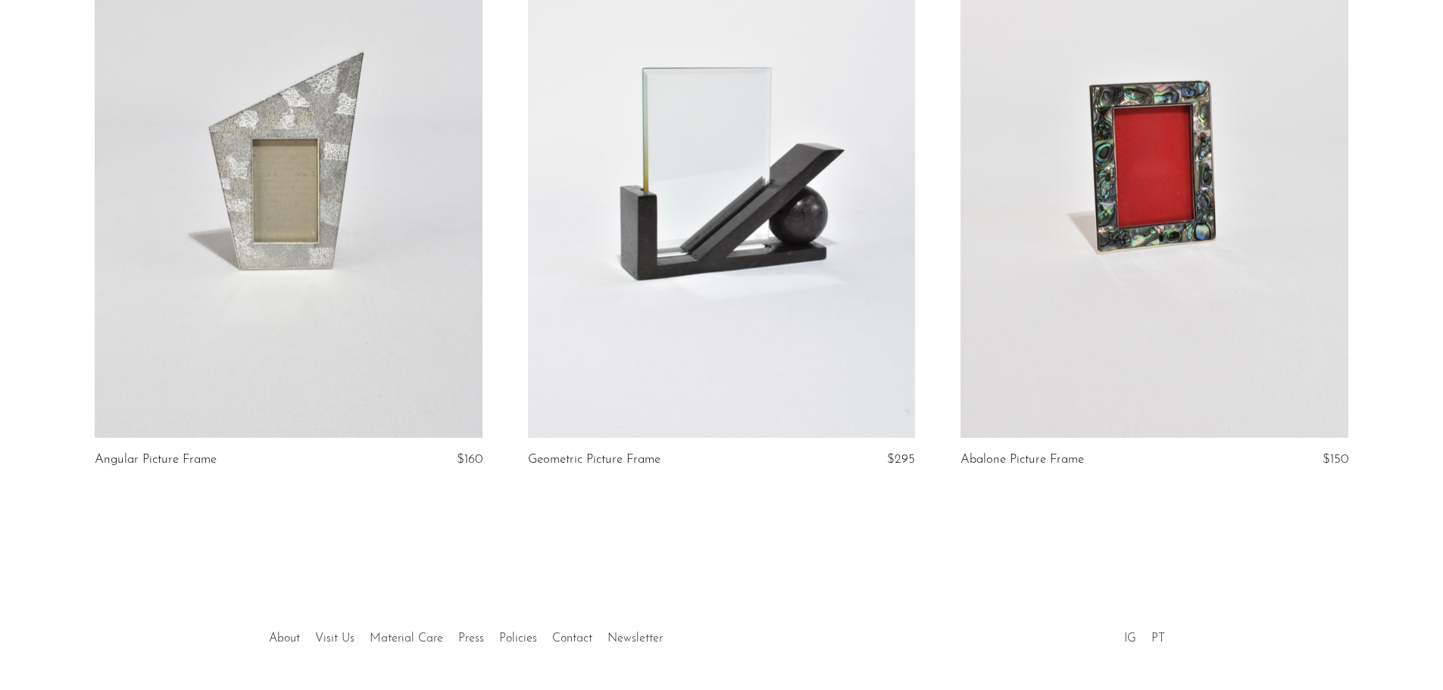
scroll to position [2045, 0]
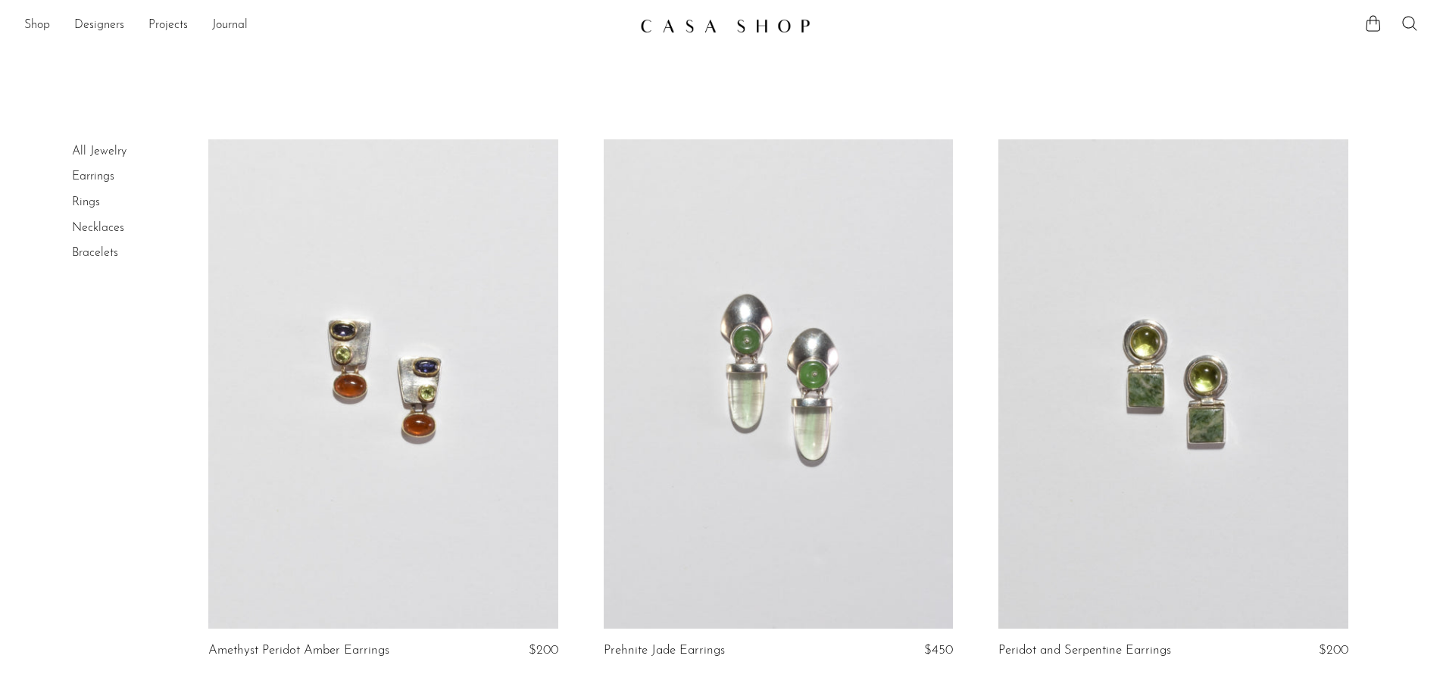
click at [456, 458] on link at bounding box center [382, 383] width 349 height 489
click at [33, 25] on link "Shop" at bounding box center [37, 26] width 26 height 20
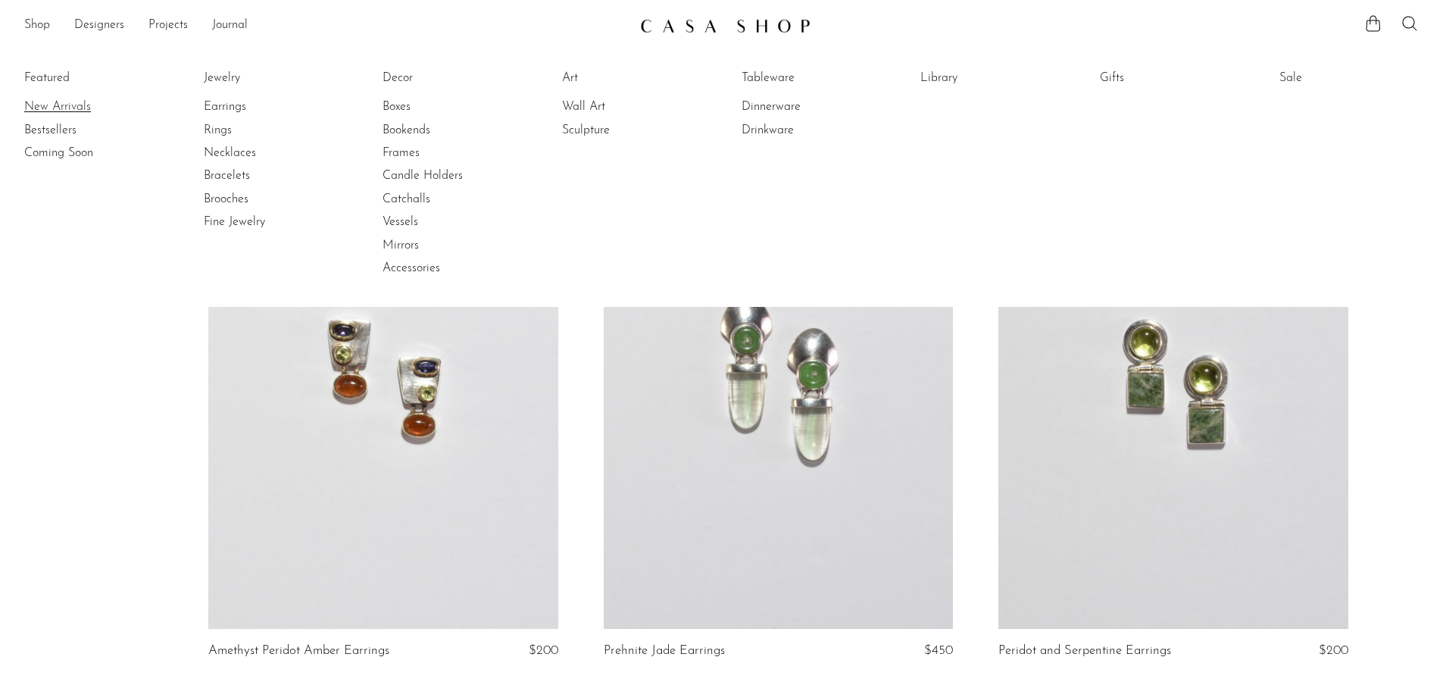
click at [74, 108] on link "New Arrivals" at bounding box center [81, 106] width 114 height 17
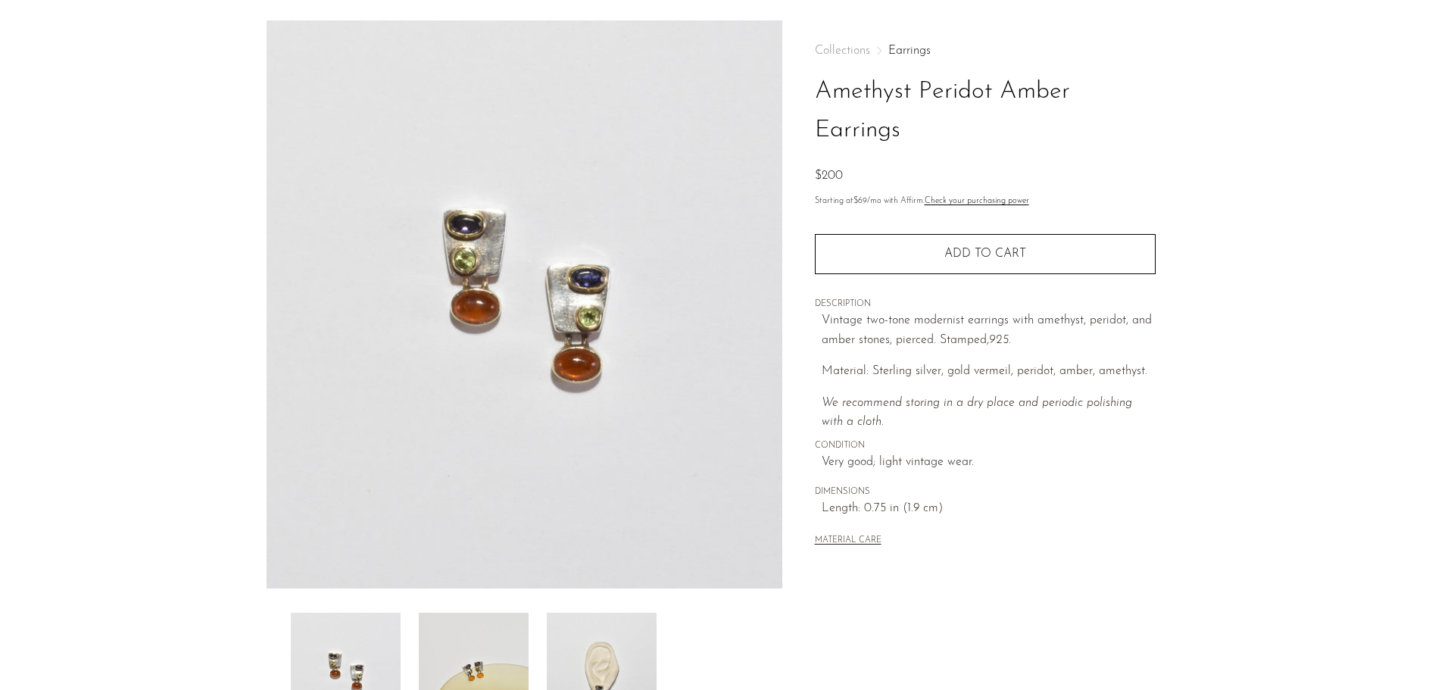
scroll to position [76, 0]
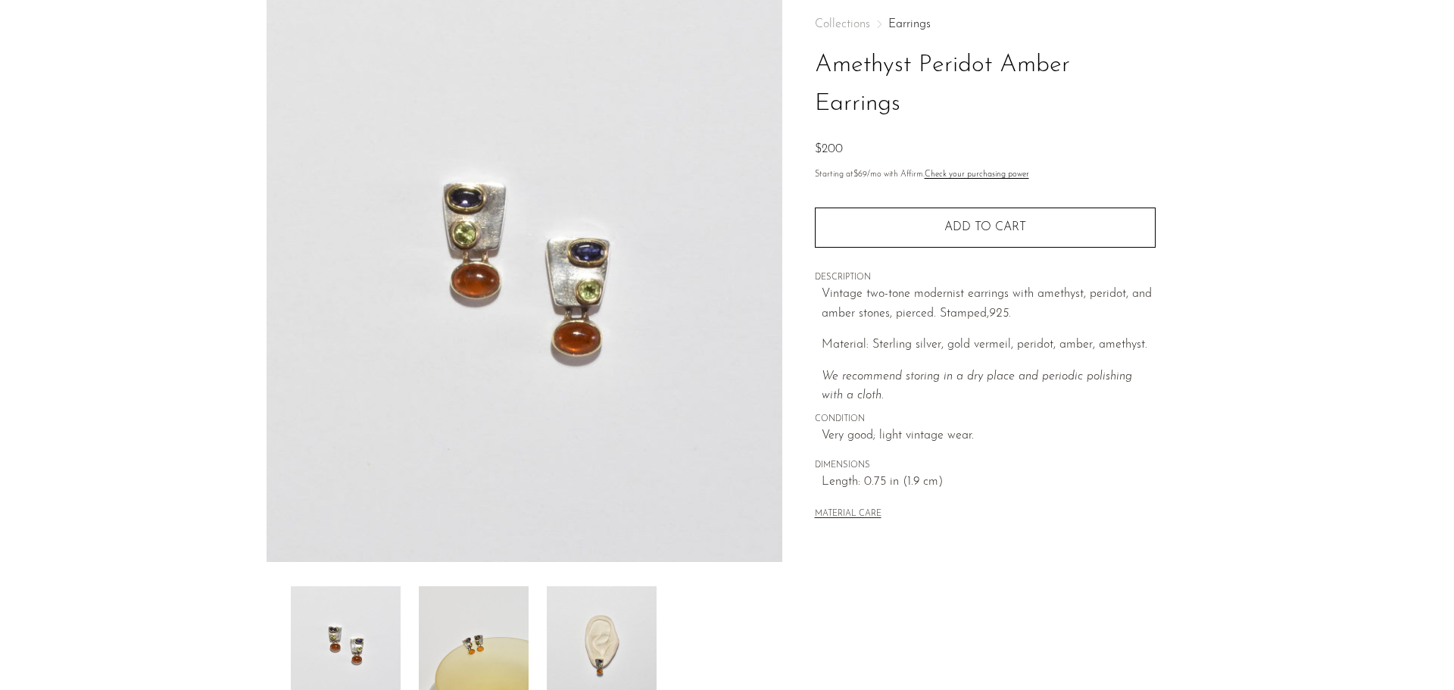
click at [607, 633] on img at bounding box center [602, 646] width 110 height 121
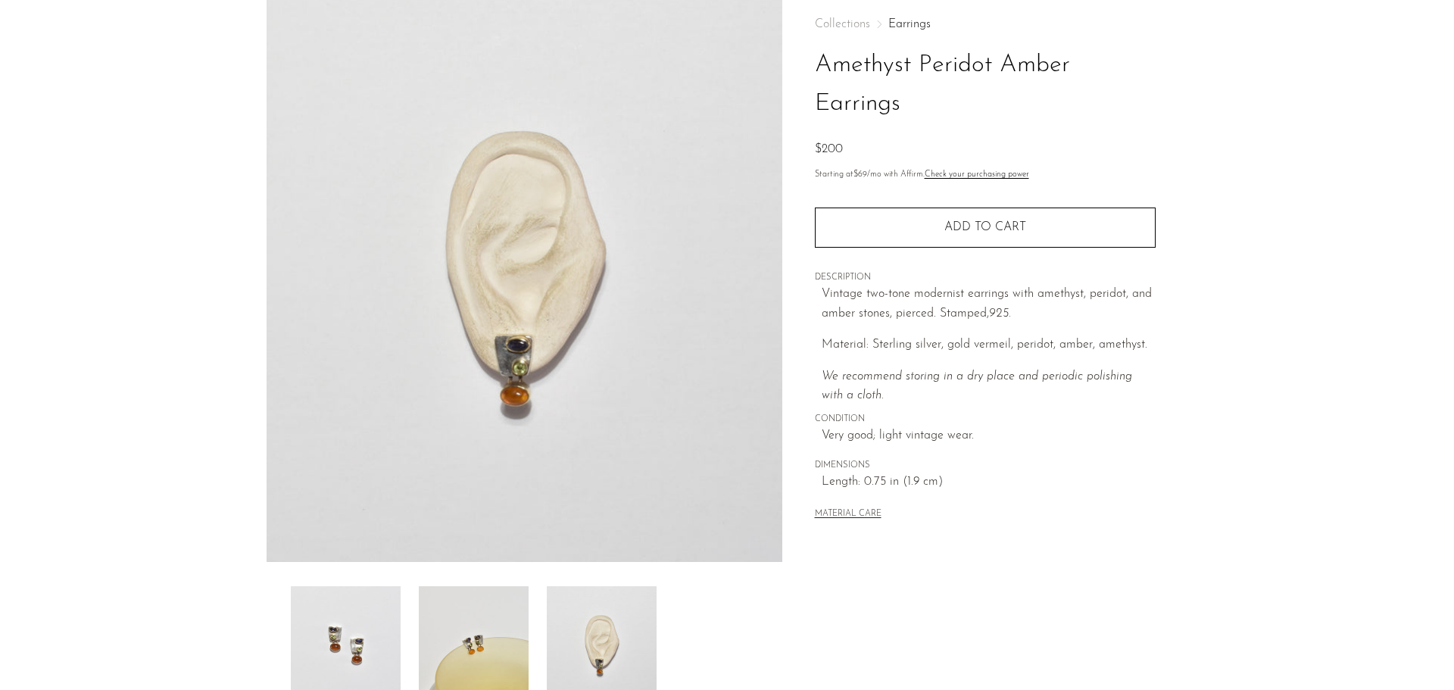
click at [355, 659] on img at bounding box center [346, 646] width 110 height 121
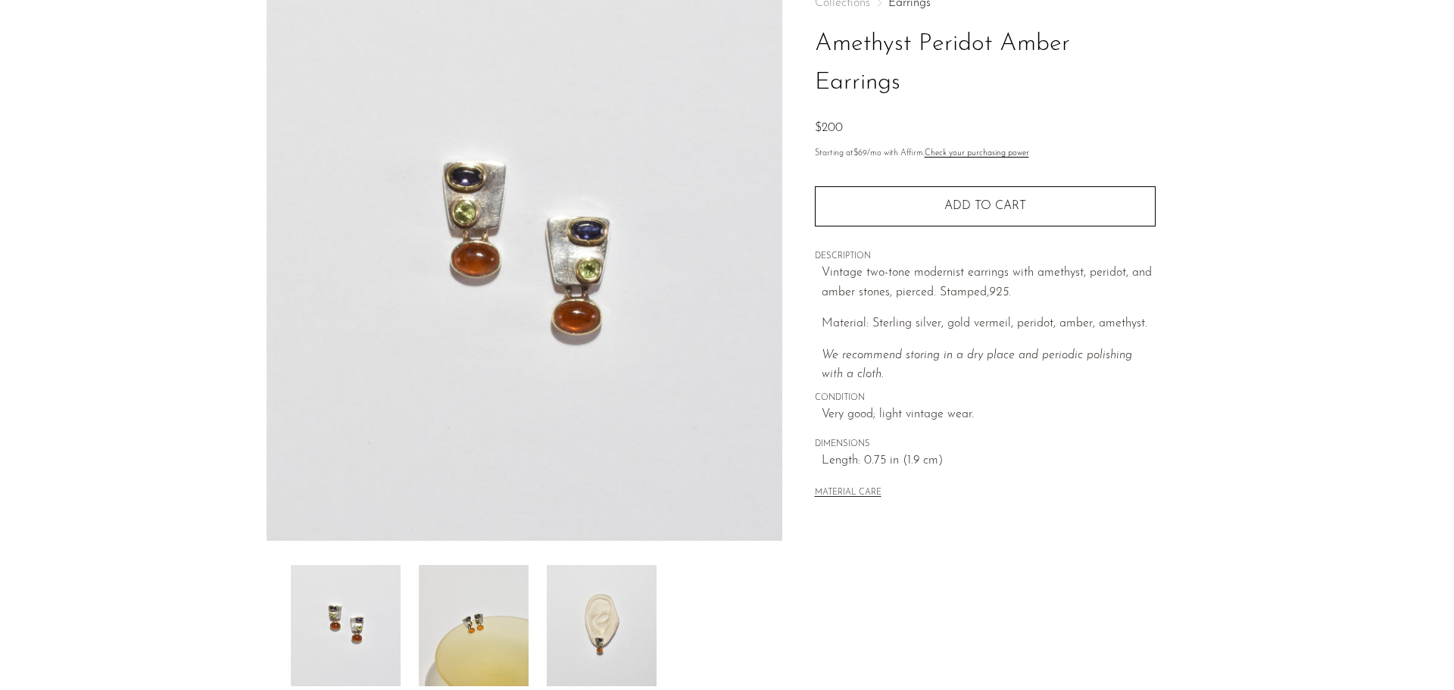
scroll to position [227, 0]
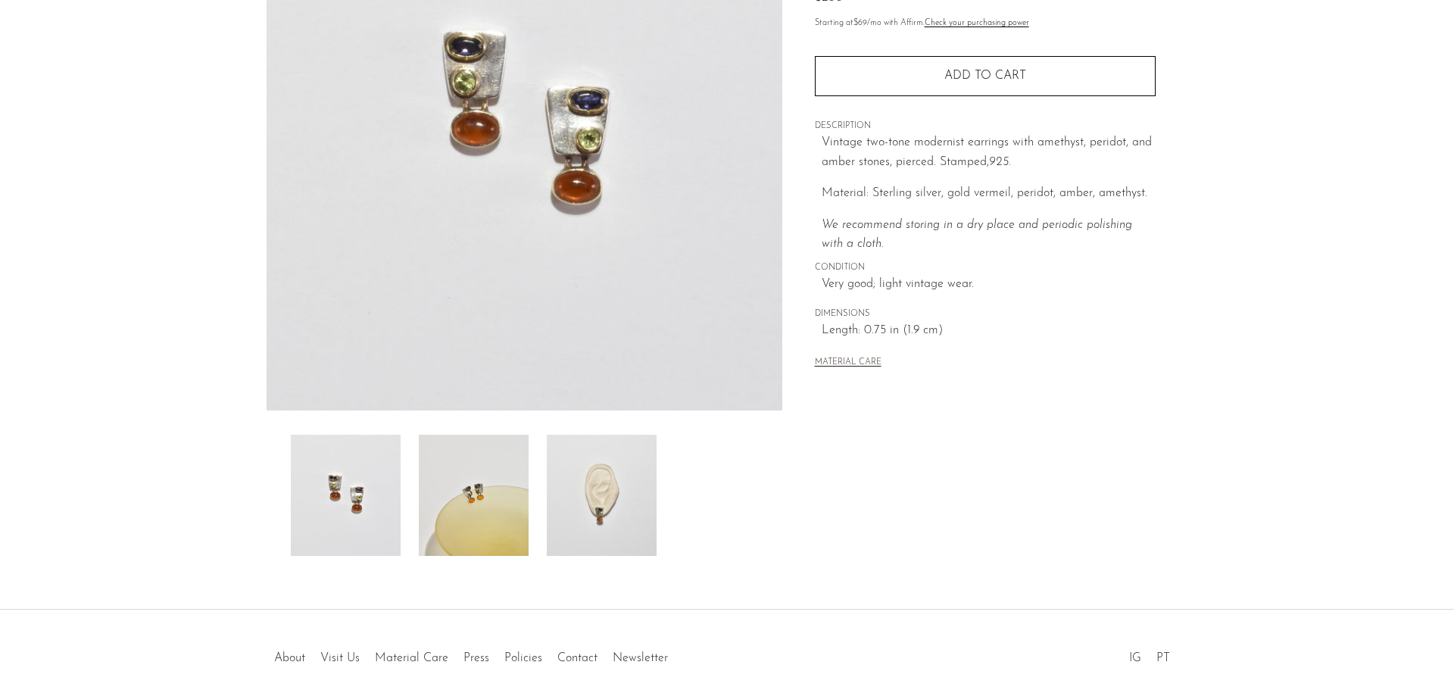
click at [593, 519] on img at bounding box center [602, 495] width 110 height 121
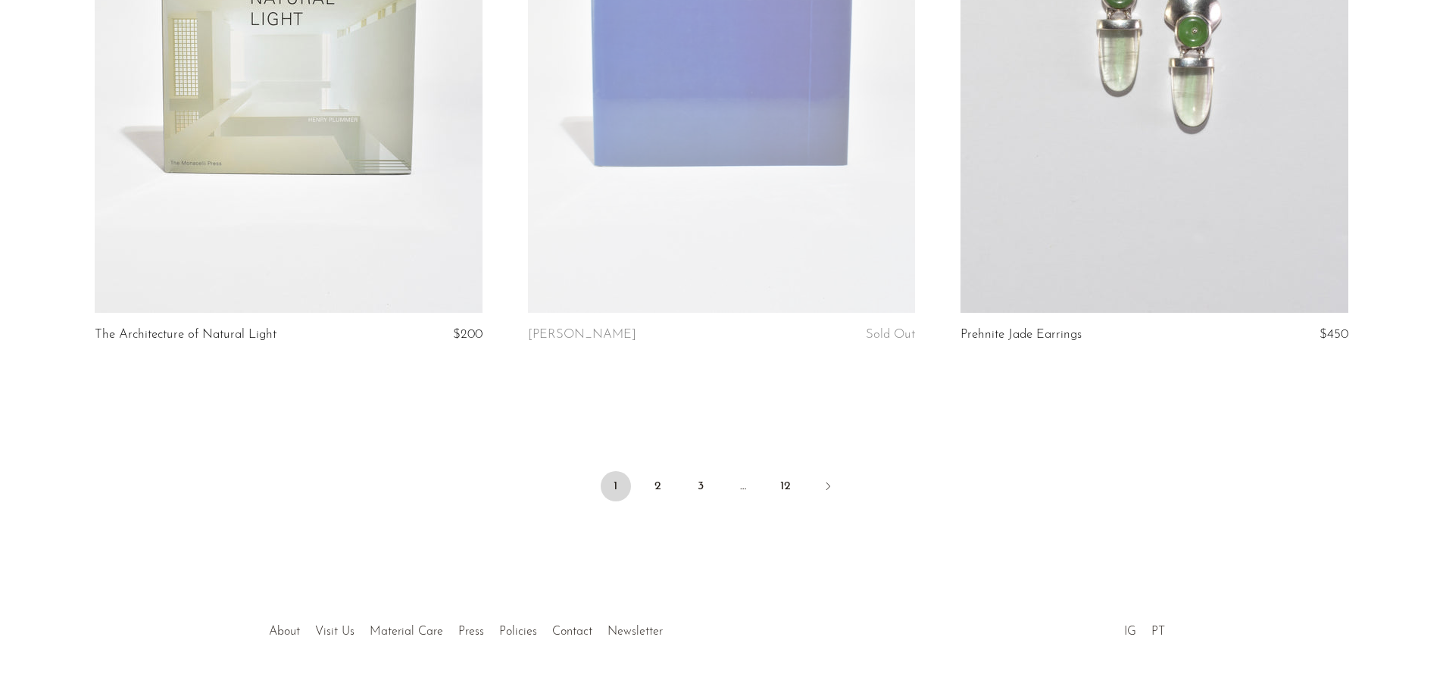
scroll to position [7115, 0]
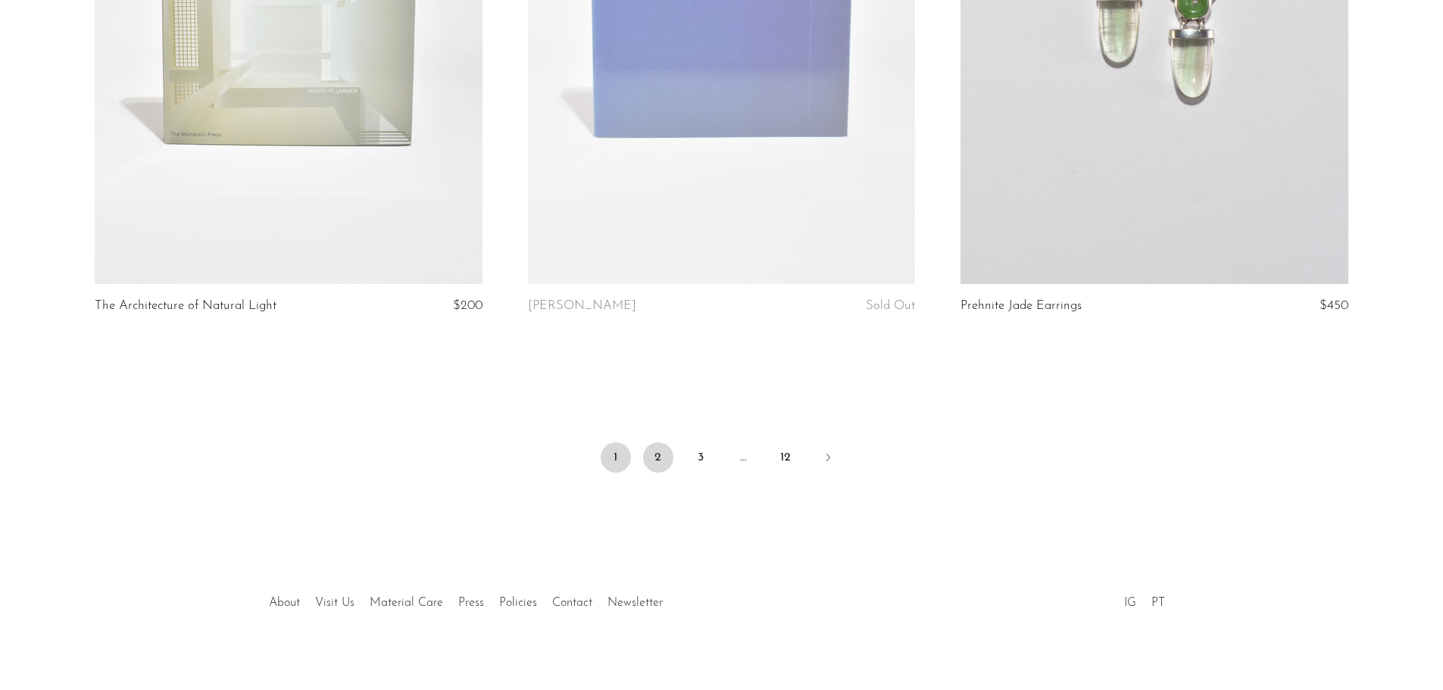
click at [660, 442] on link "2" at bounding box center [658, 457] width 30 height 30
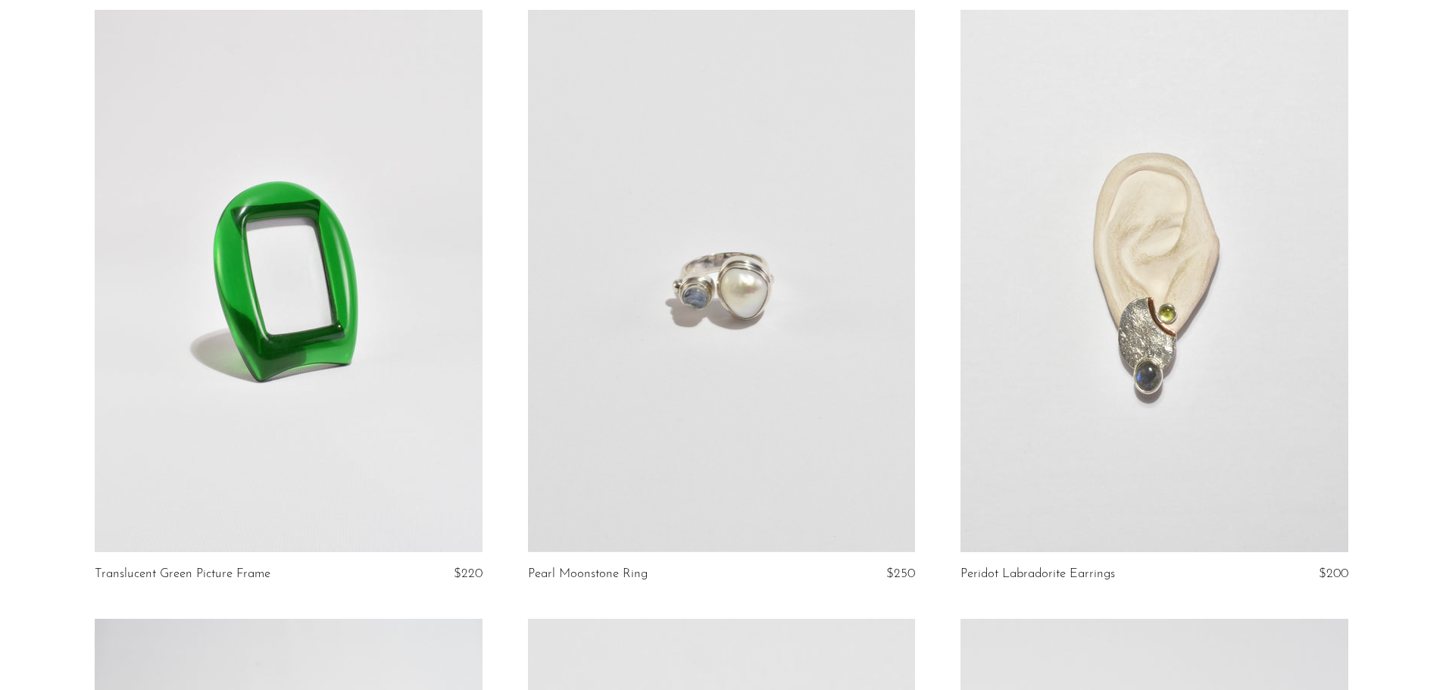
scroll to position [3788, 0]
click at [758, 420] on link at bounding box center [721, 279] width 387 height 542
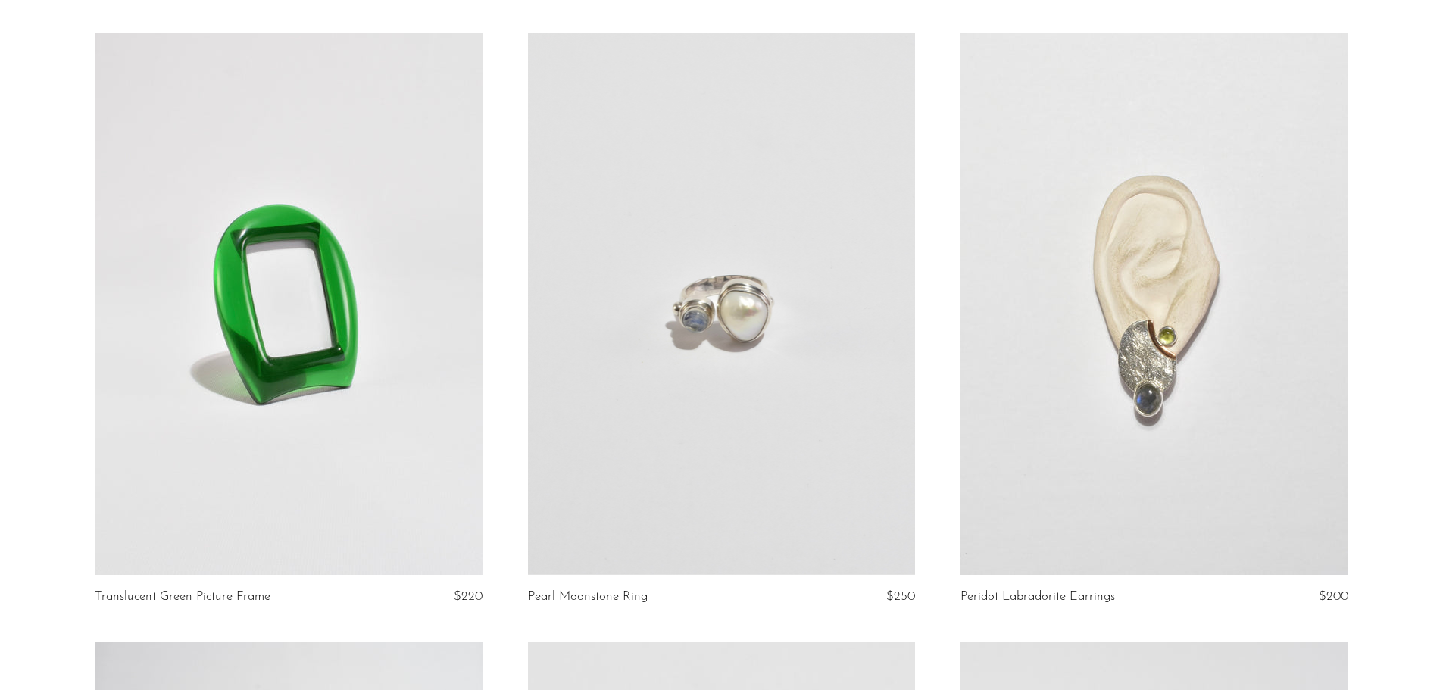
click at [1107, 370] on link at bounding box center [1154, 304] width 387 height 542
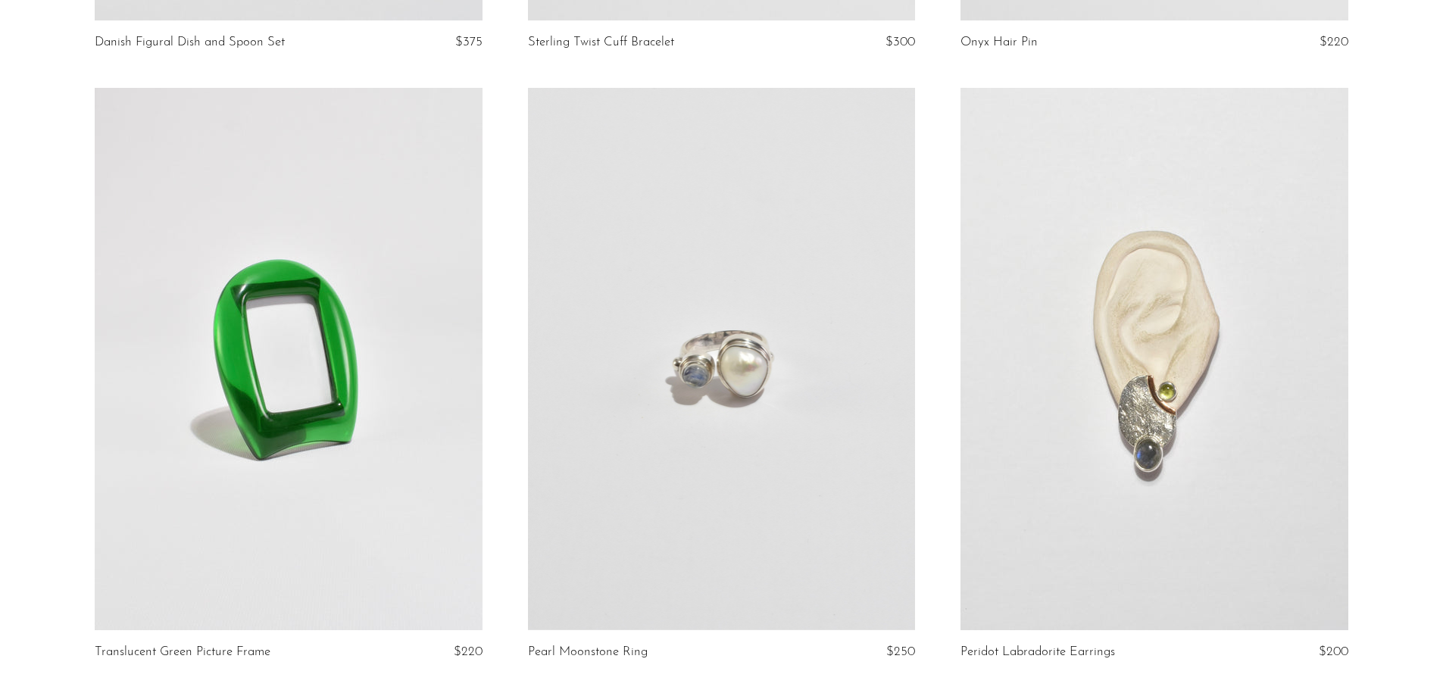
scroll to position [3810, 0]
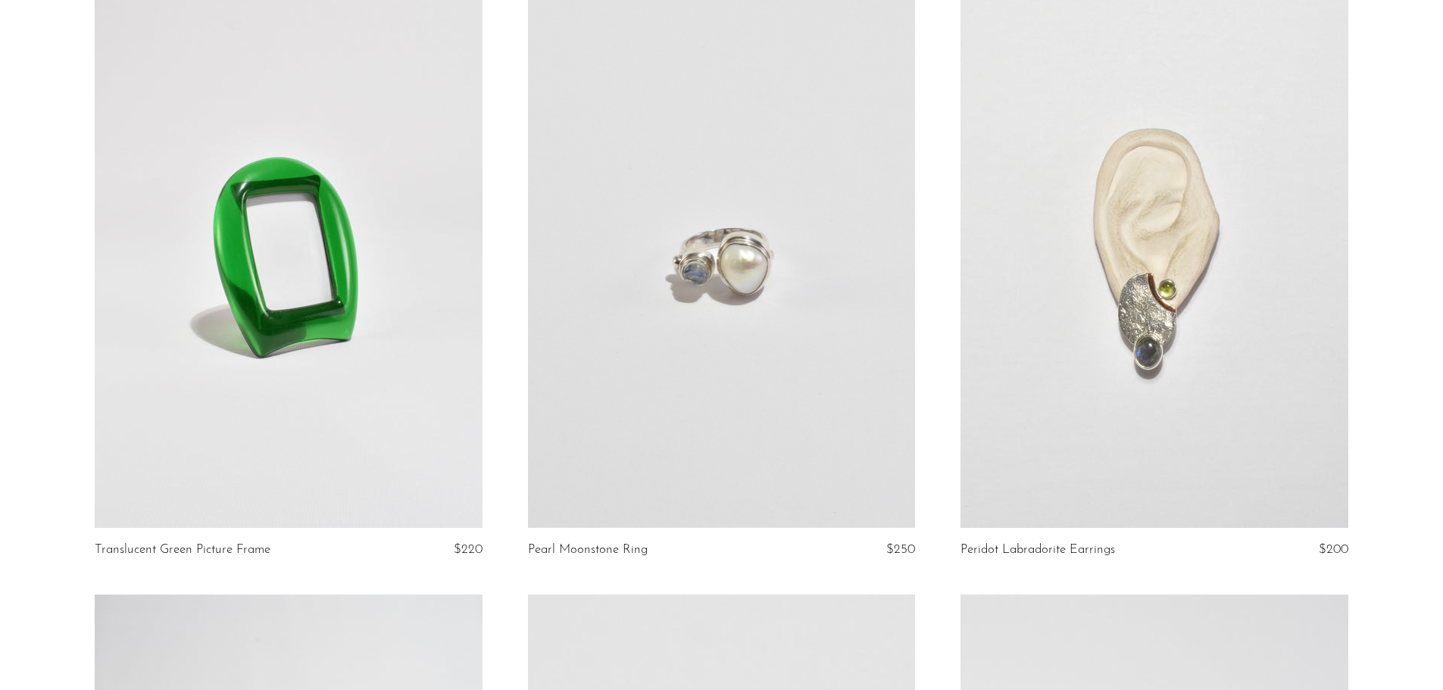
click at [732, 290] on link at bounding box center [721, 257] width 387 height 542
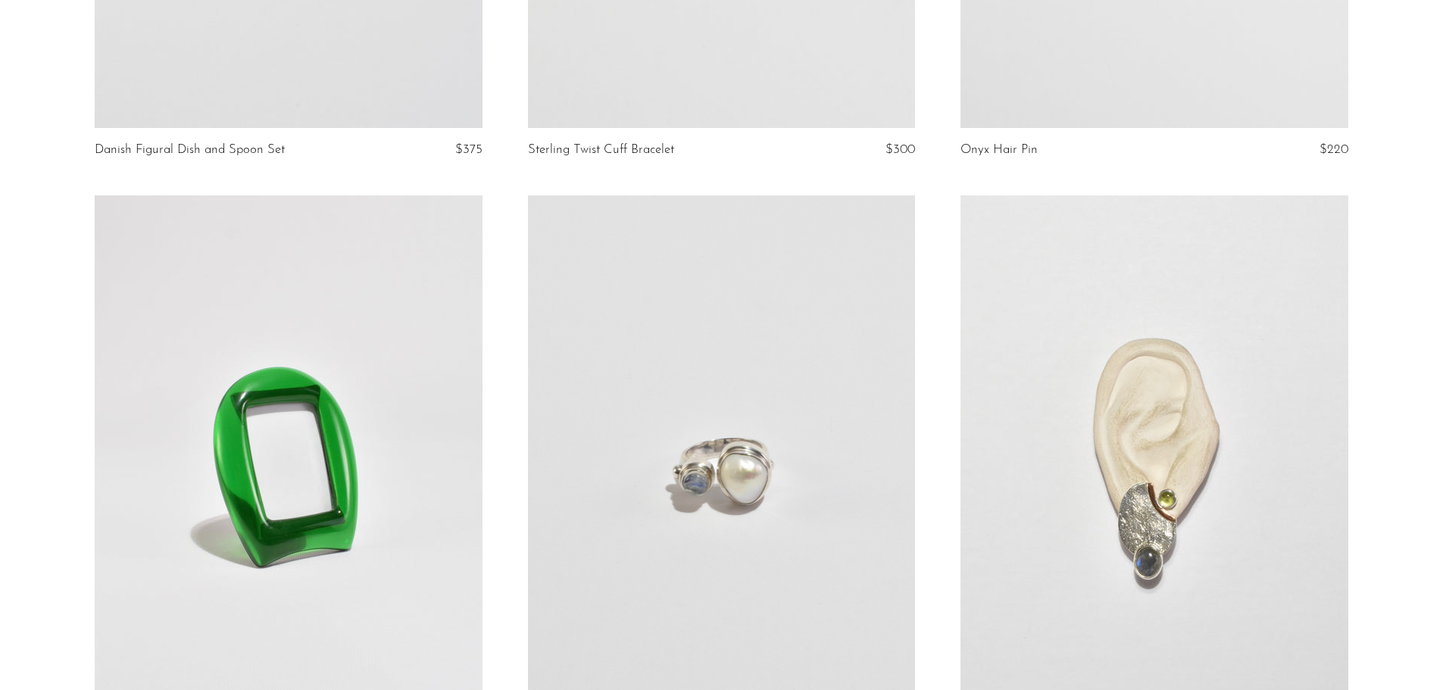
scroll to position [3407, 0]
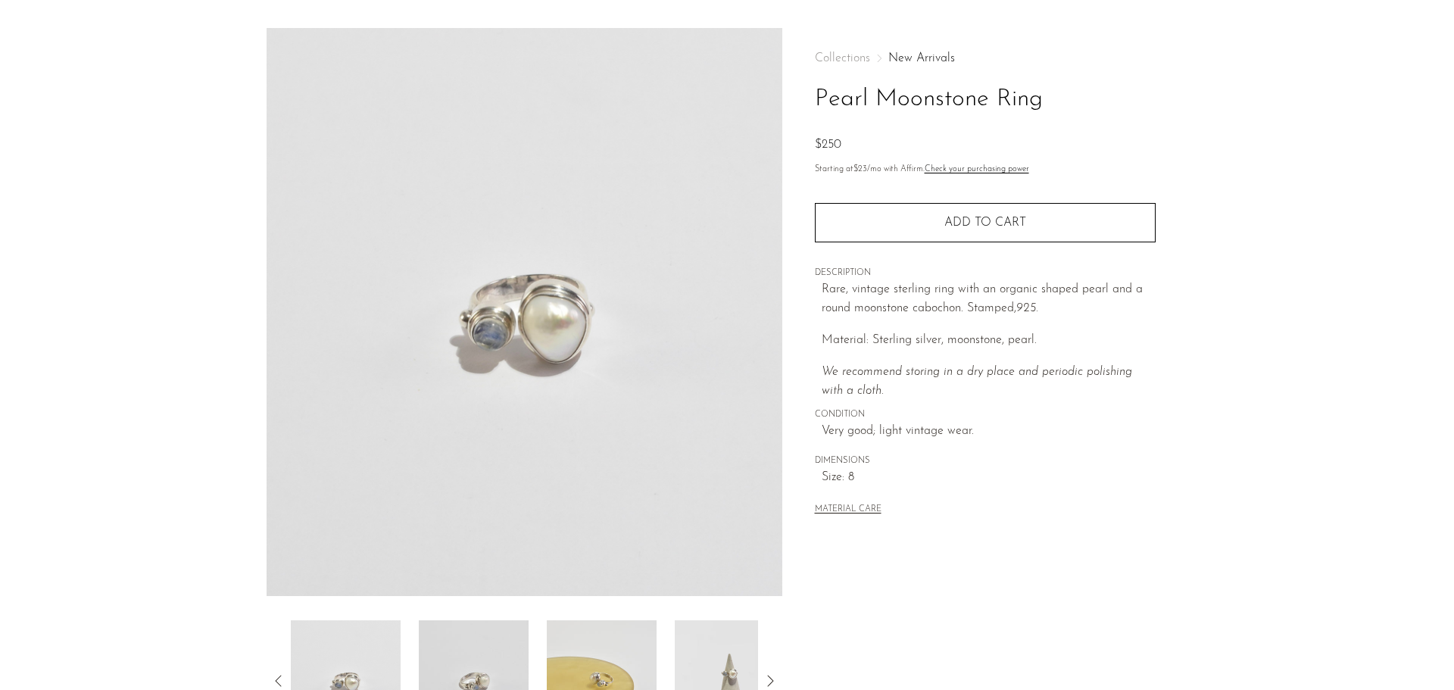
scroll to position [152, 0]
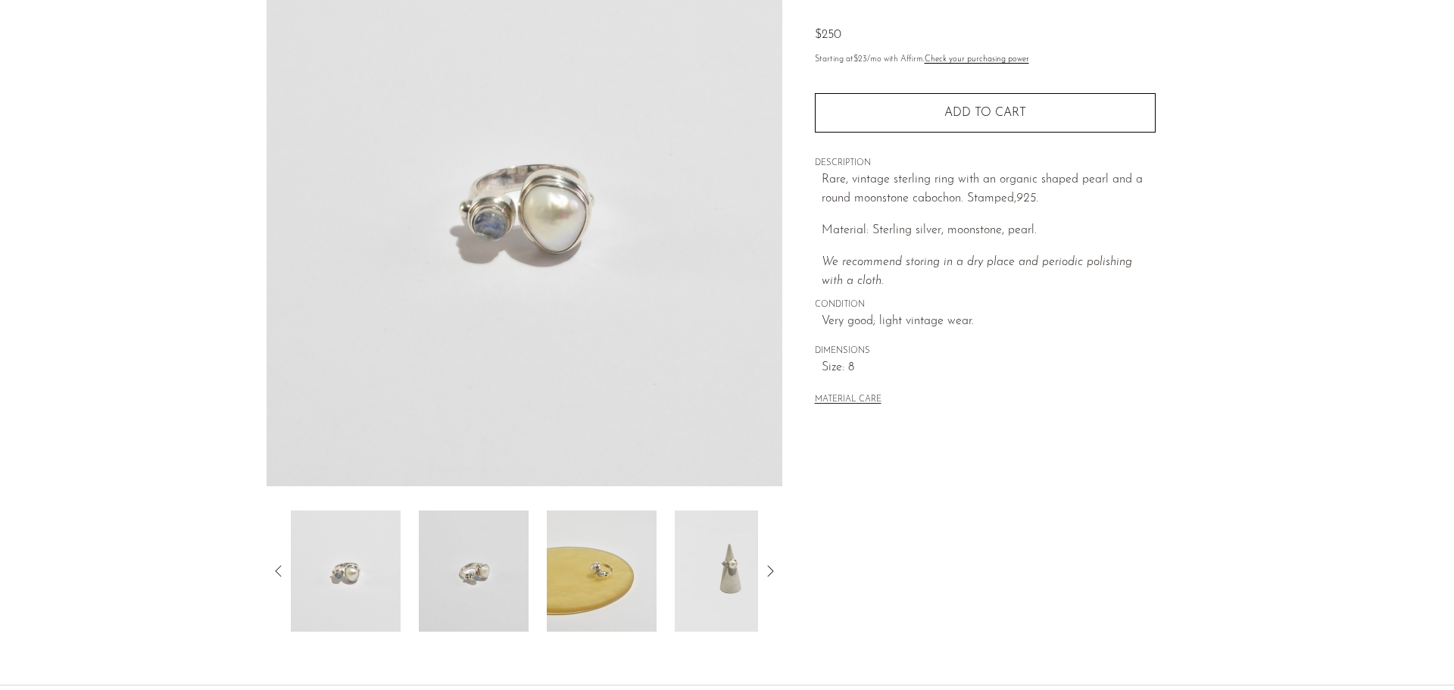
click at [732, 607] on img at bounding box center [730, 571] width 110 height 121
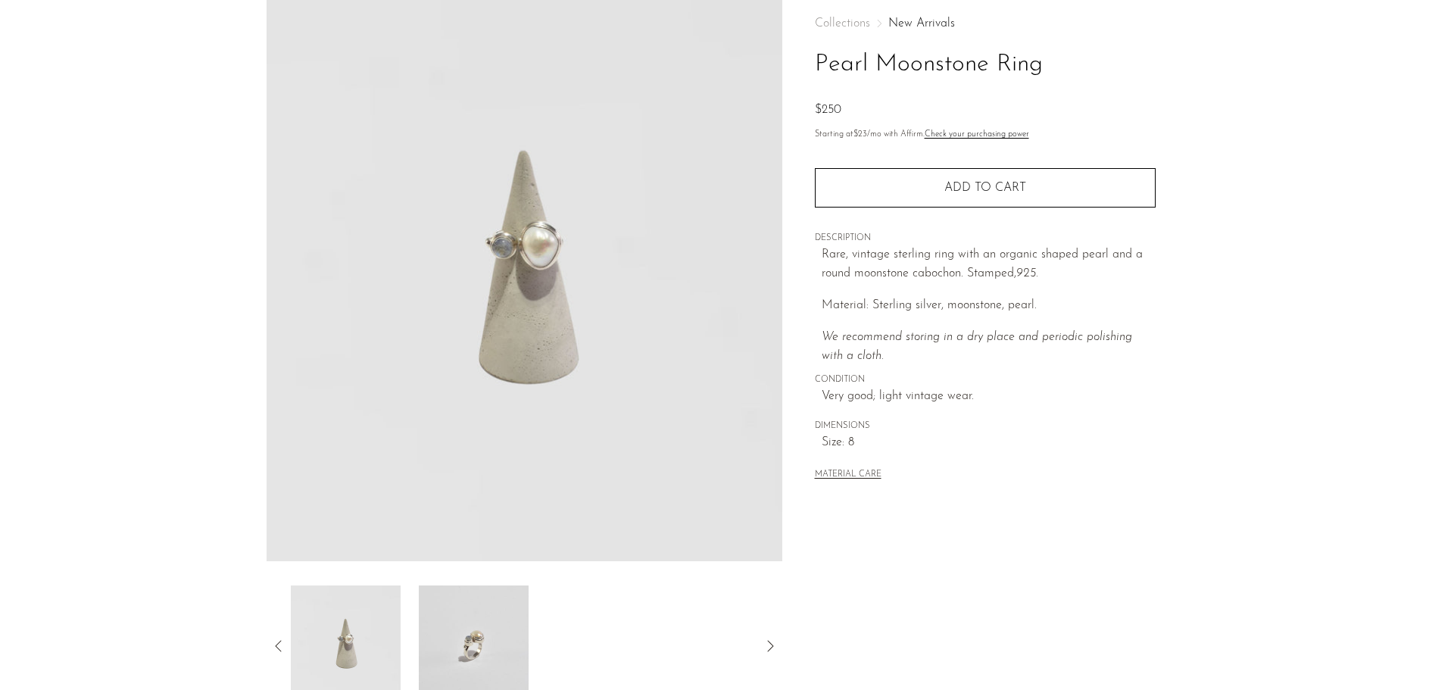
scroll to position [76, 0]
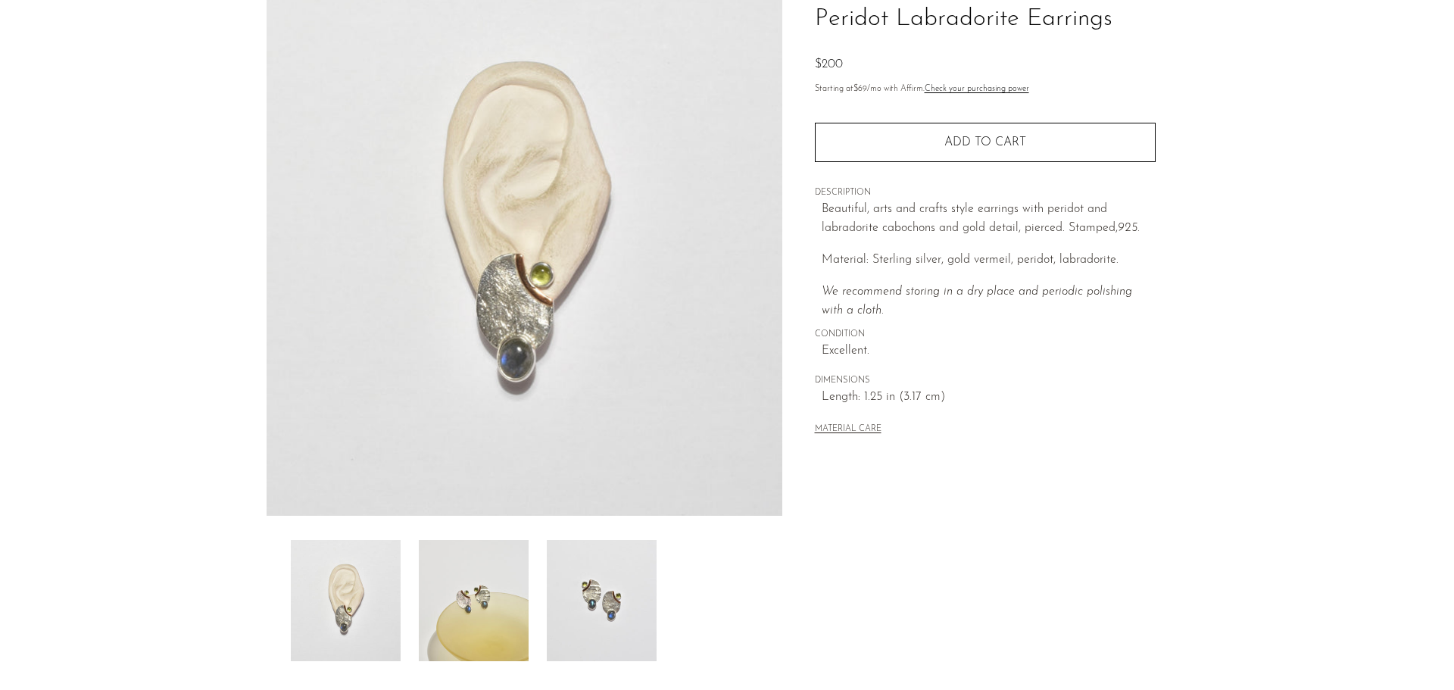
scroll to position [152, 0]
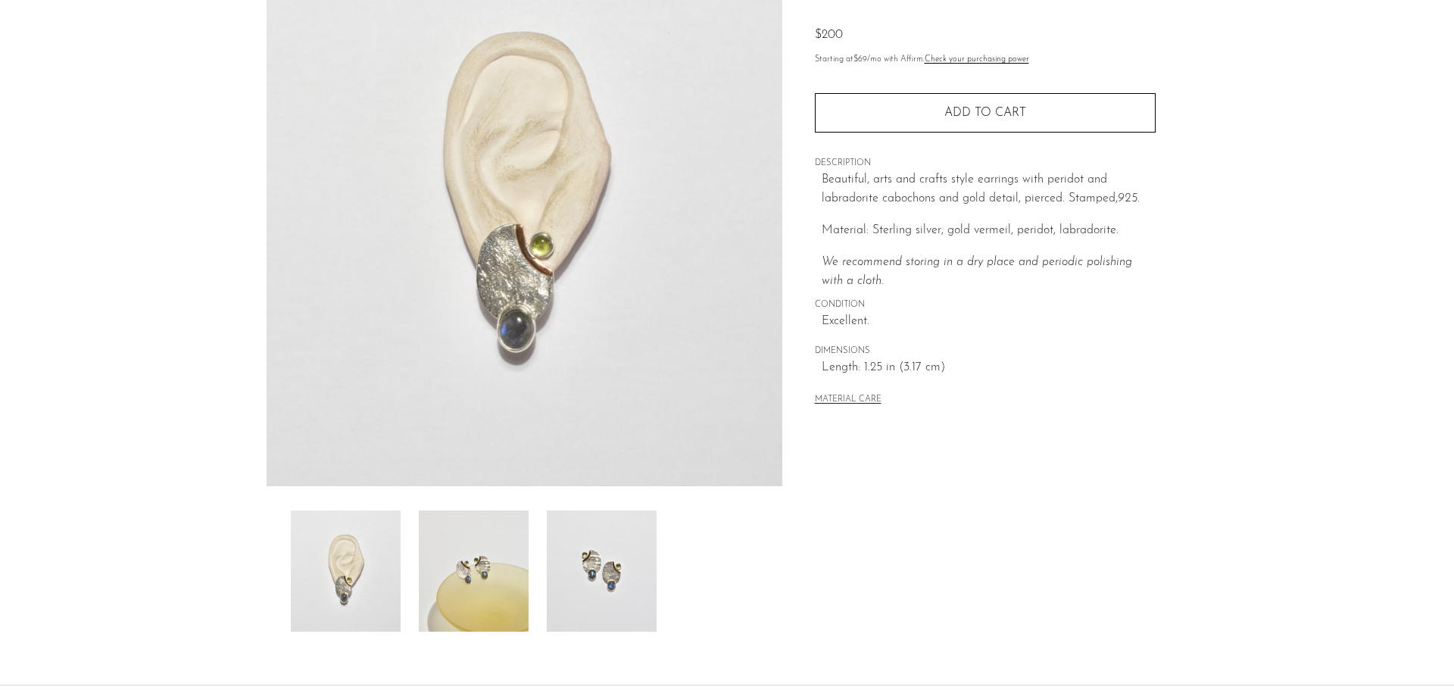
click at [622, 595] on img at bounding box center [602, 571] width 110 height 121
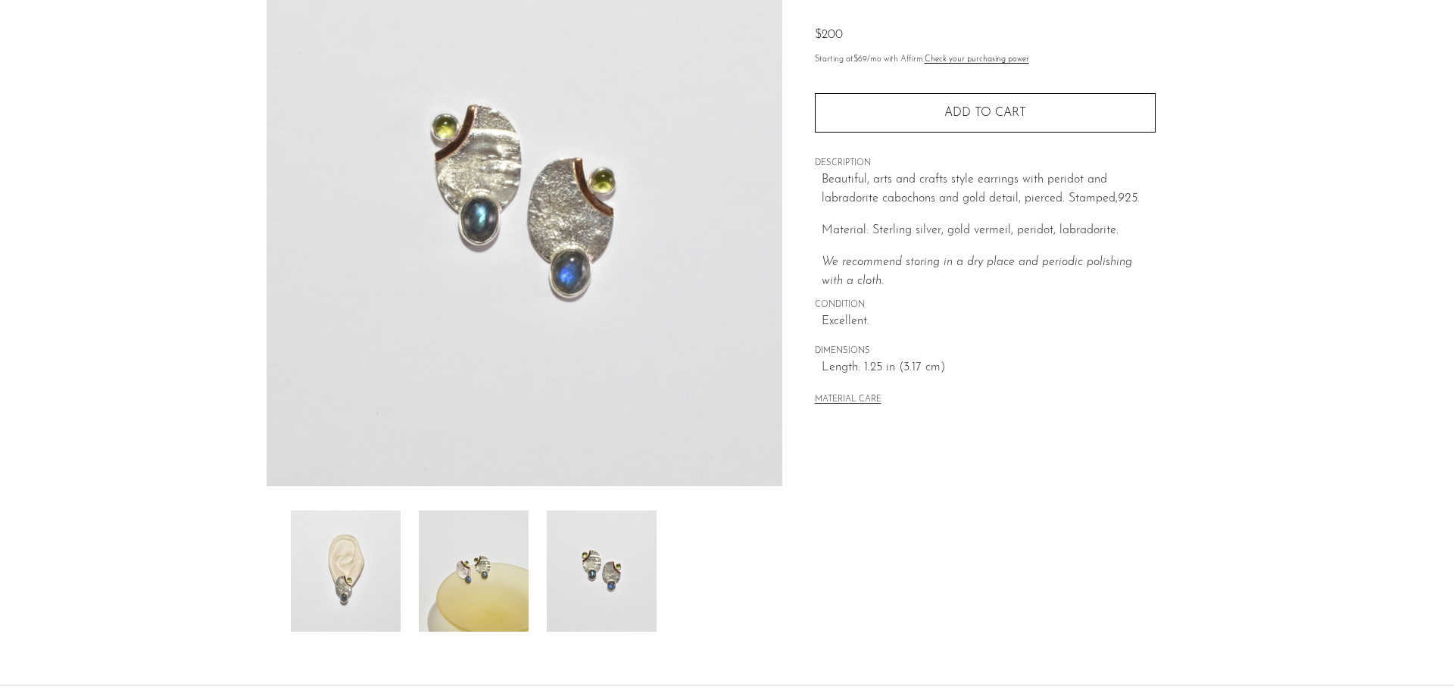
click at [487, 598] on img at bounding box center [474, 571] width 110 height 121
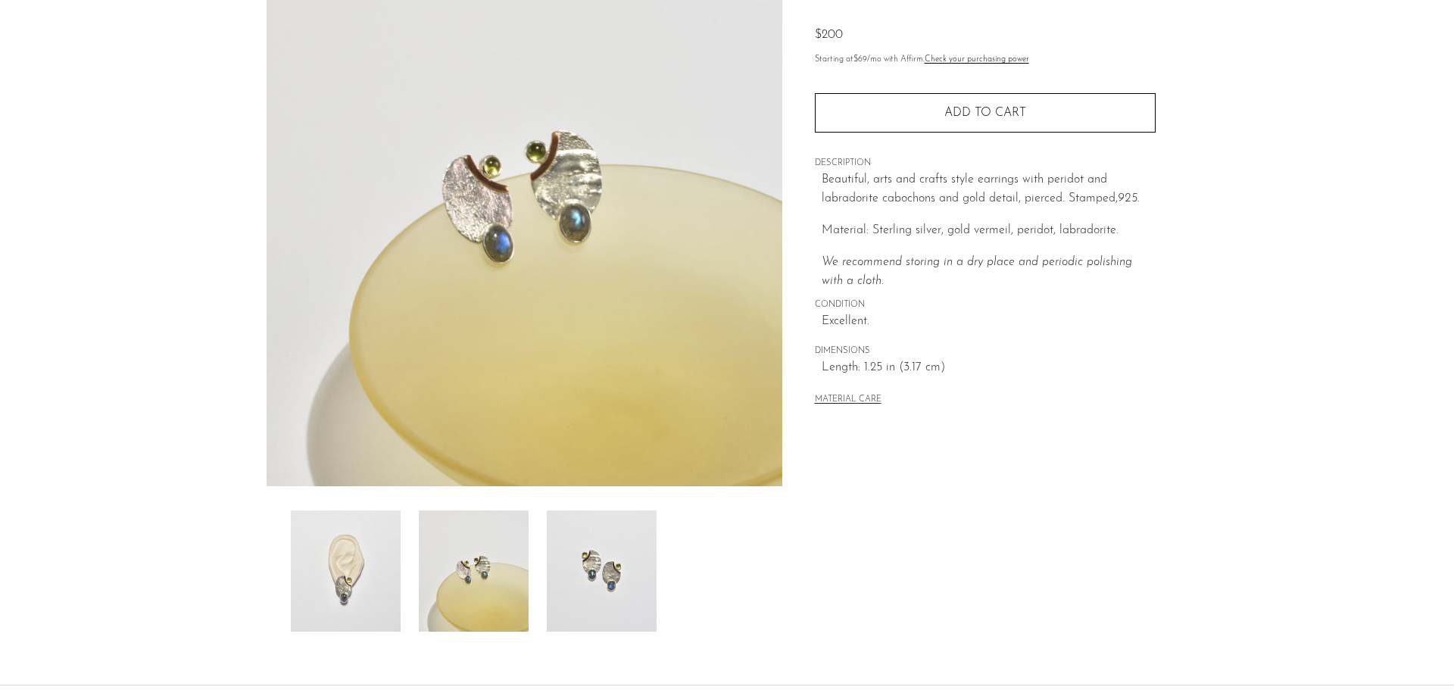
click at [348, 604] on img at bounding box center [346, 571] width 110 height 121
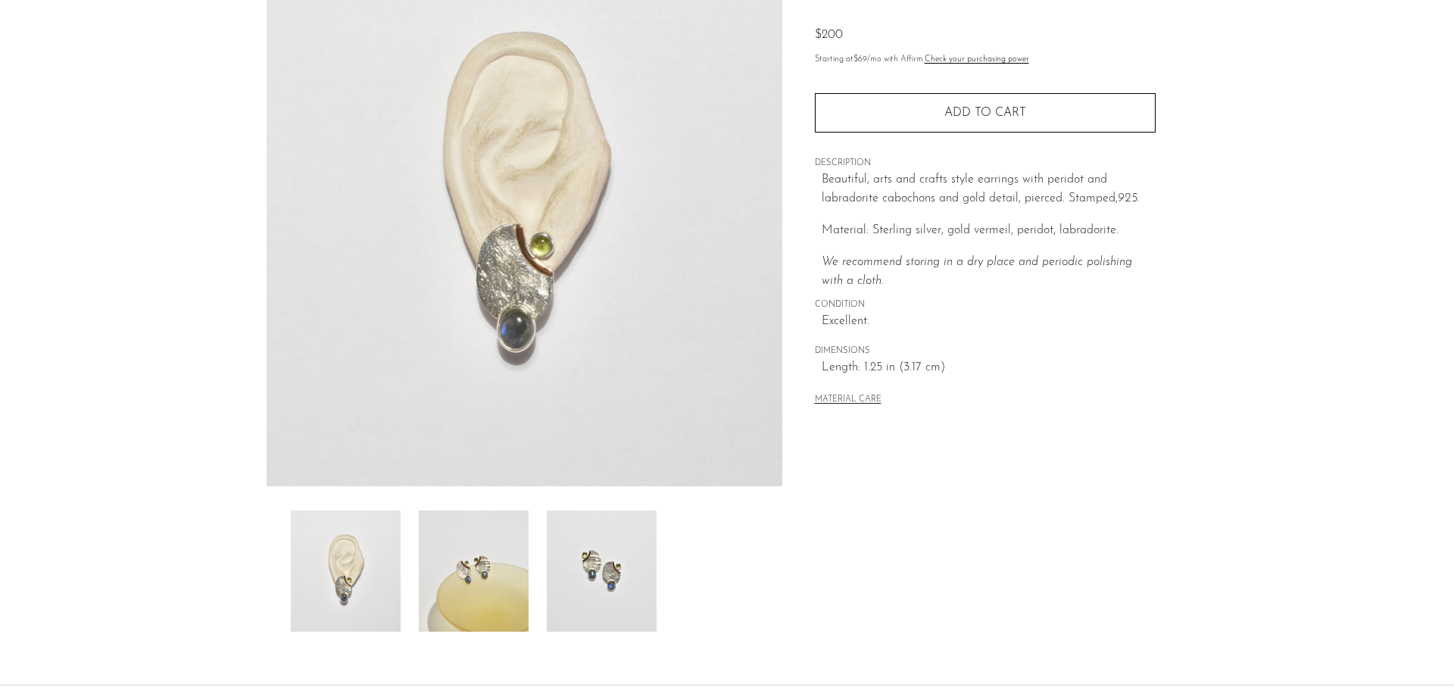
click at [439, 608] on img at bounding box center [474, 571] width 110 height 121
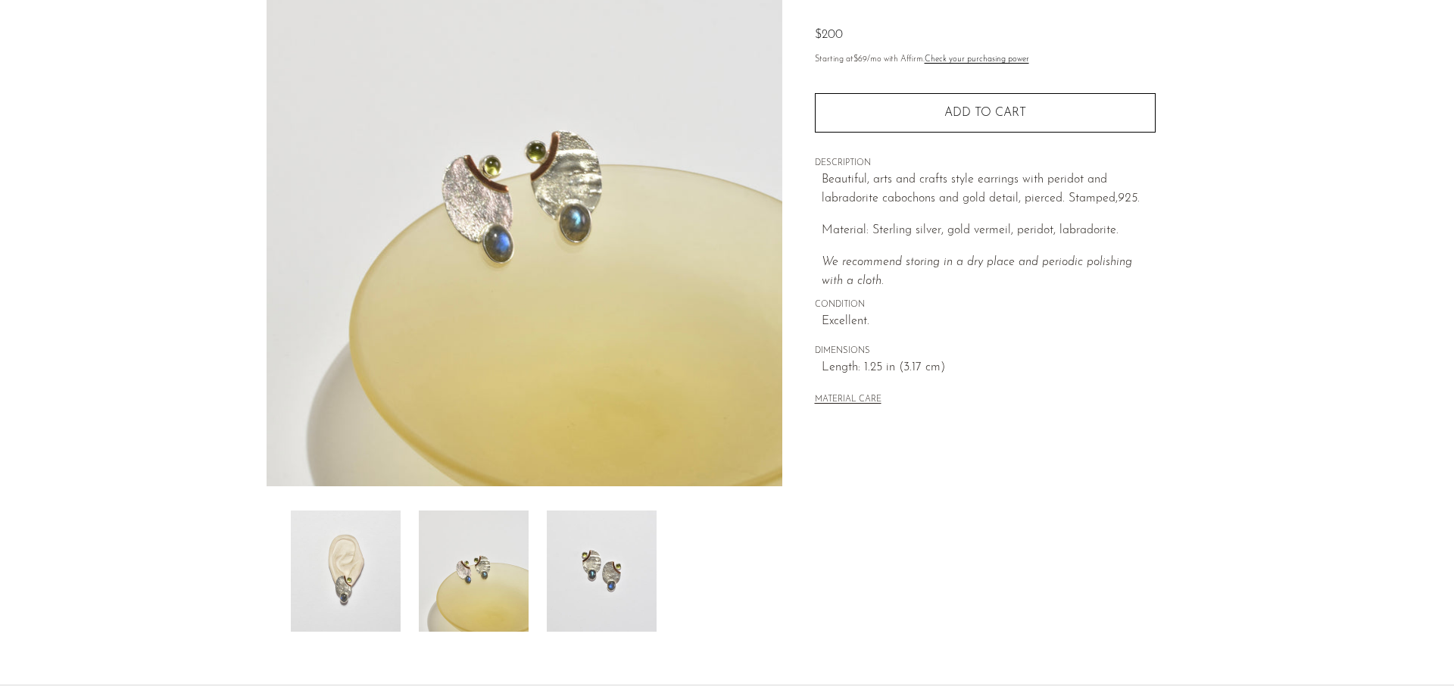
click at [605, 598] on img at bounding box center [602, 571] width 110 height 121
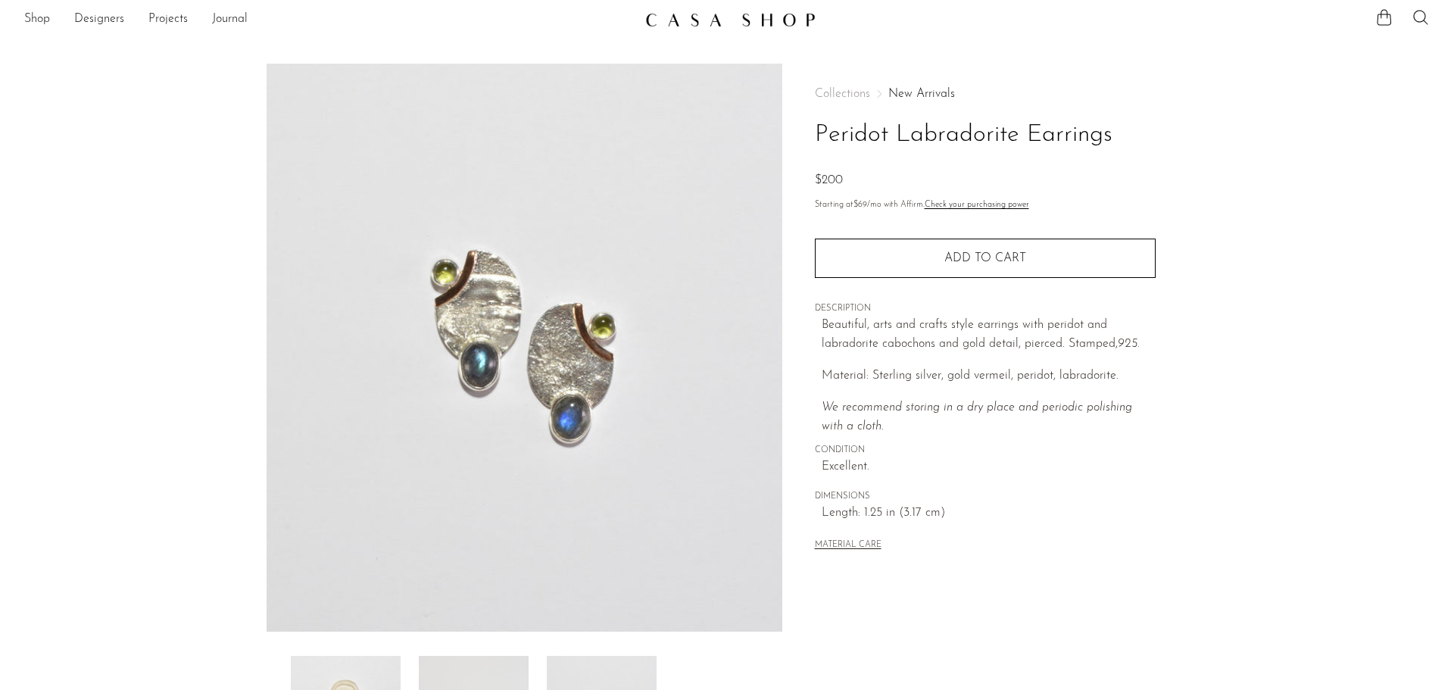
scroll to position [0, 0]
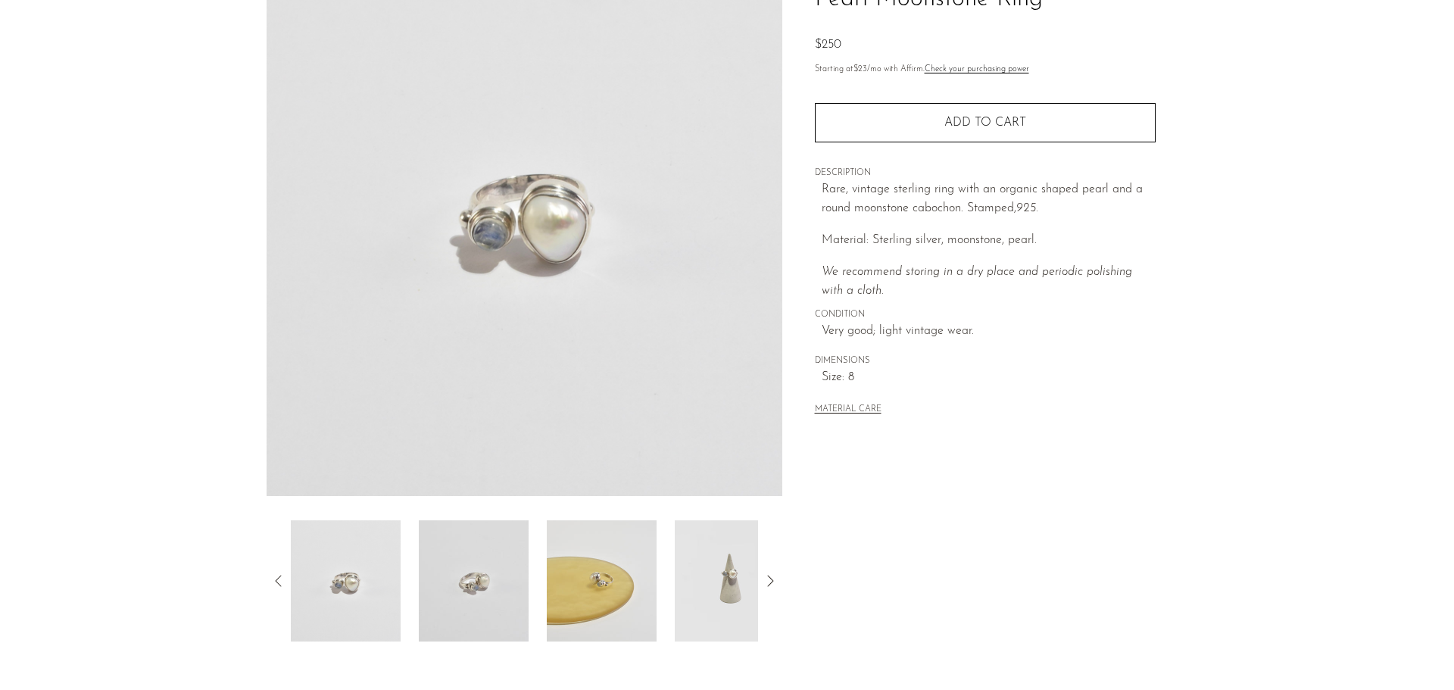
scroll to position [152, 0]
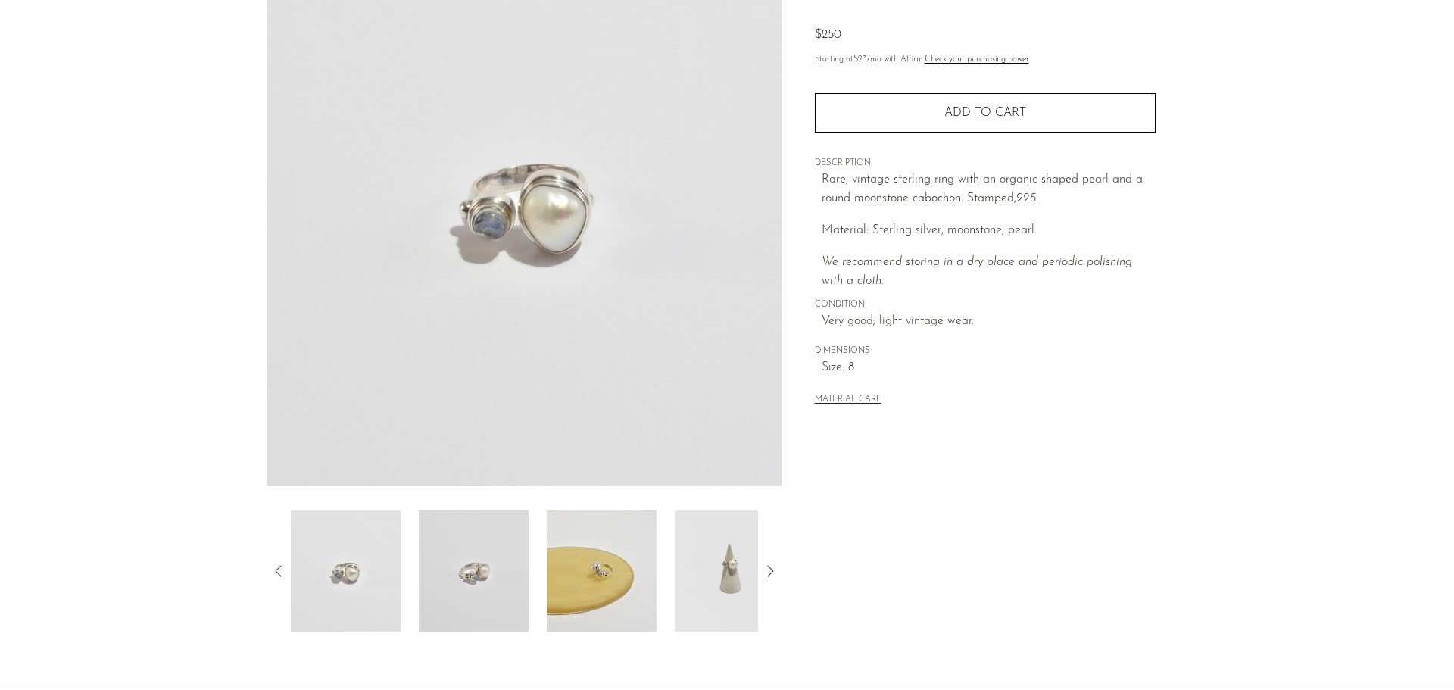
click at [716, 598] on img at bounding box center [730, 571] width 110 height 121
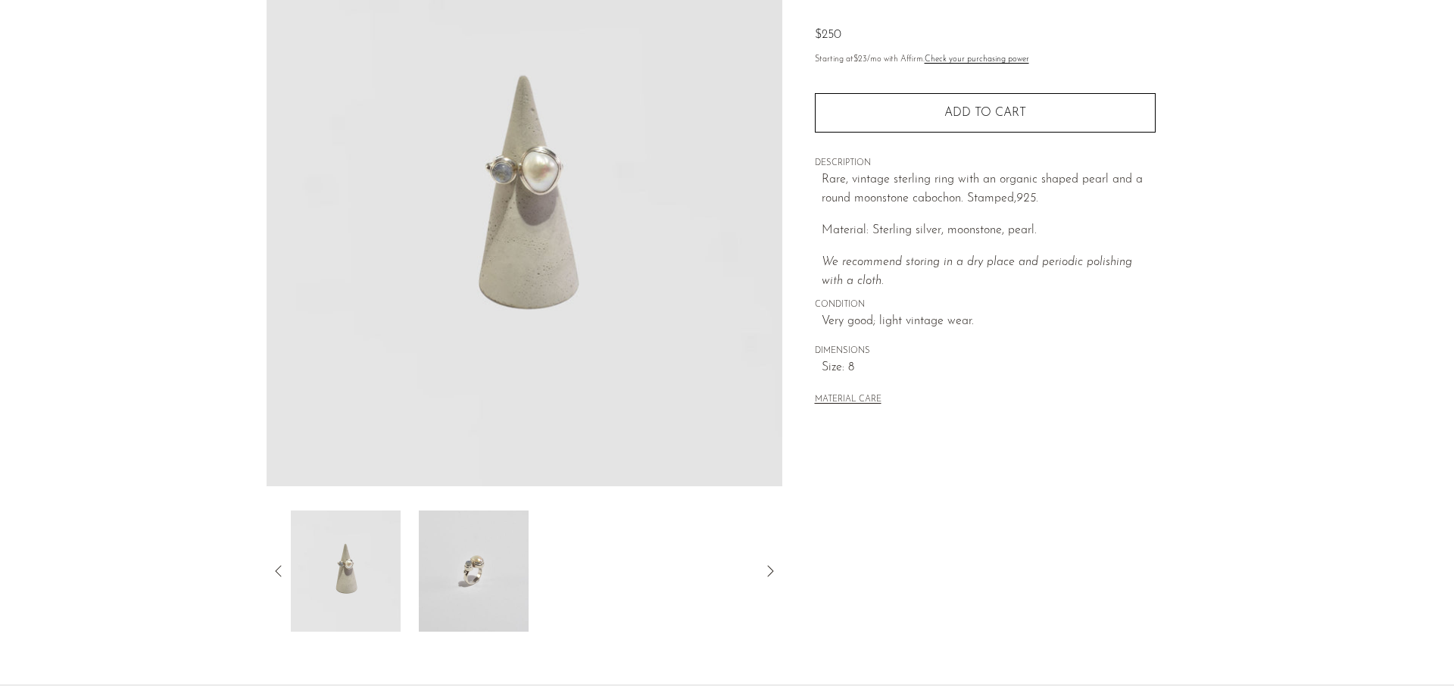
click at [470, 583] on img at bounding box center [474, 571] width 110 height 121
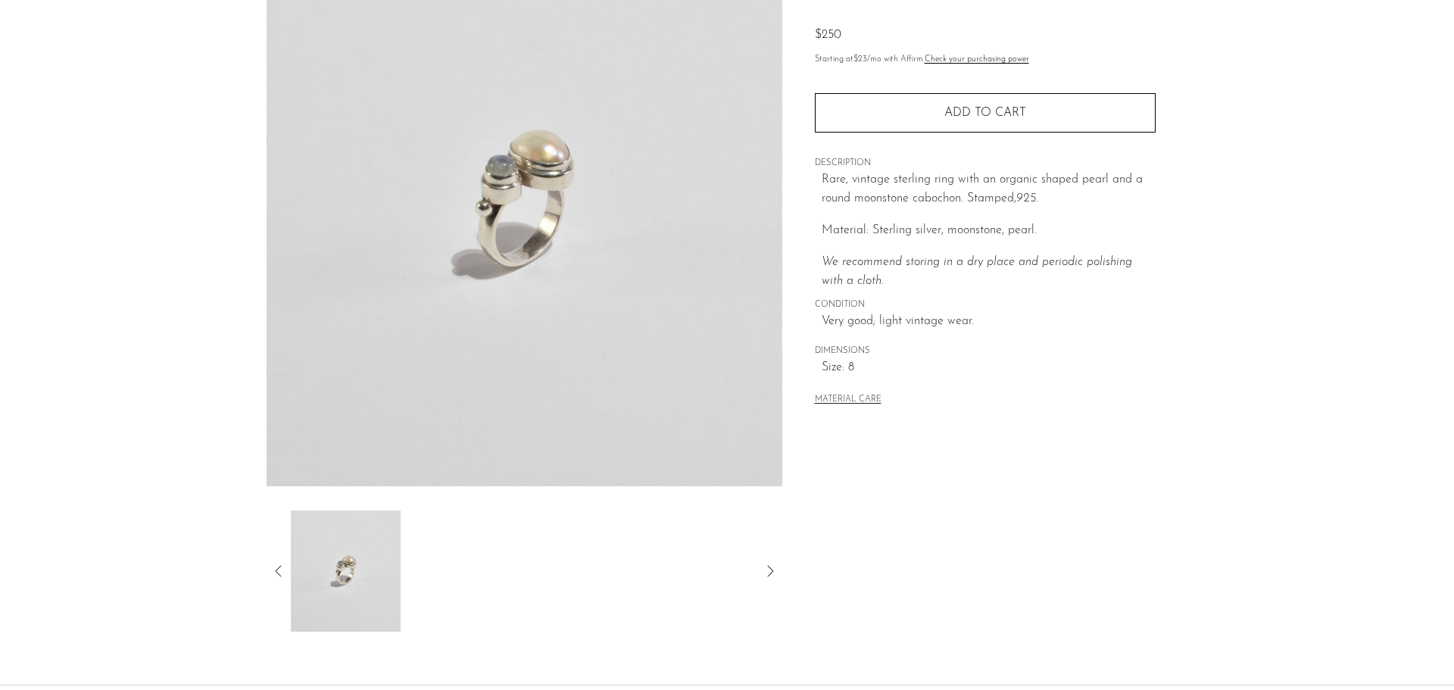
click at [274, 567] on icon at bounding box center [279, 571] width 18 height 18
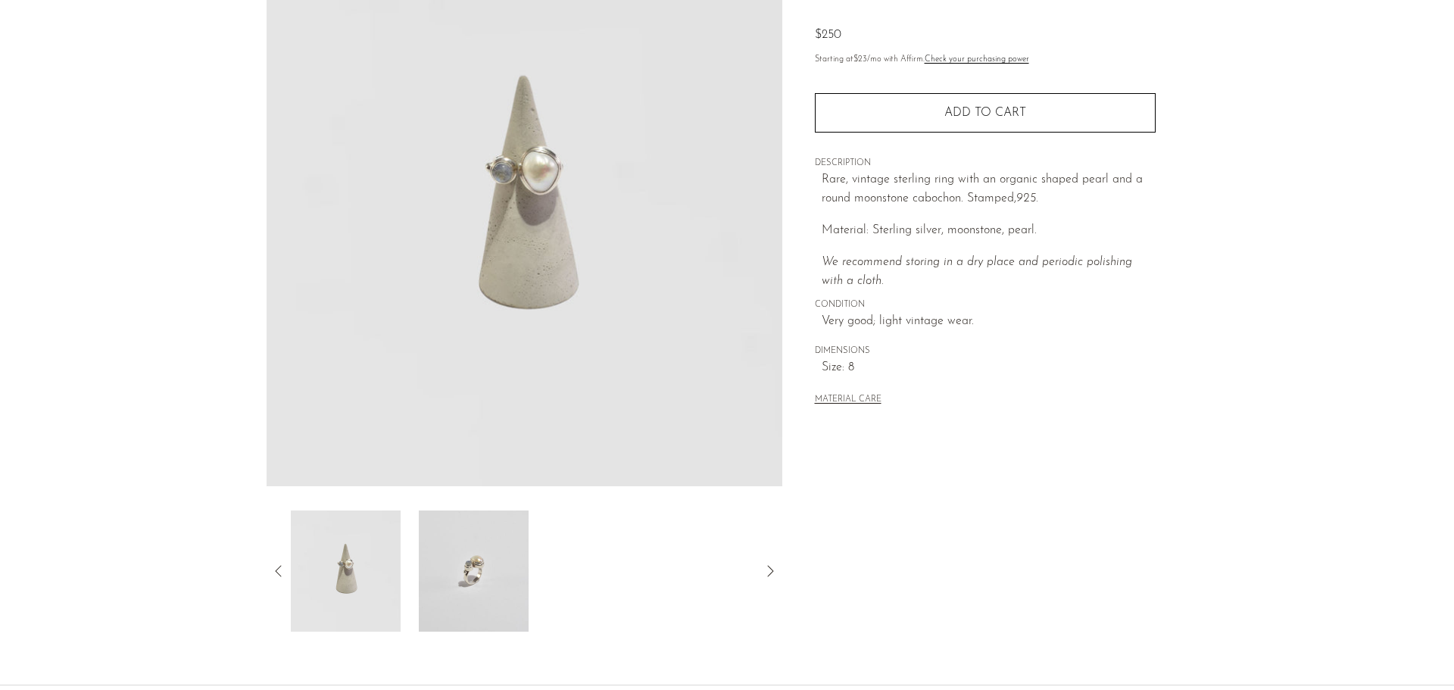
click at [375, 573] on img at bounding box center [346, 571] width 110 height 121
